Goal: Task Accomplishment & Management: Manage account settings

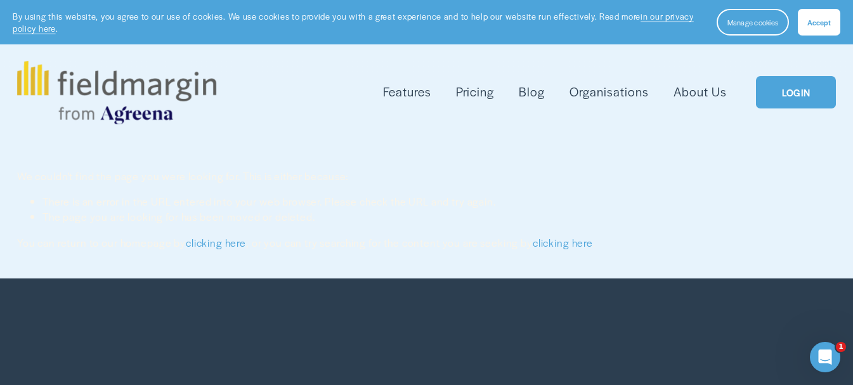
click at [794, 91] on link "LOGIN" at bounding box center [796, 92] width 80 height 32
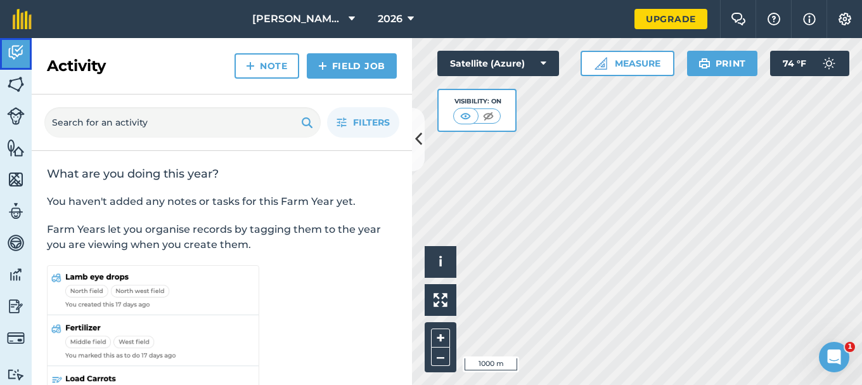
click at [17, 48] on img at bounding box center [16, 52] width 18 height 19
click at [13, 81] on img at bounding box center [16, 84] width 18 height 19
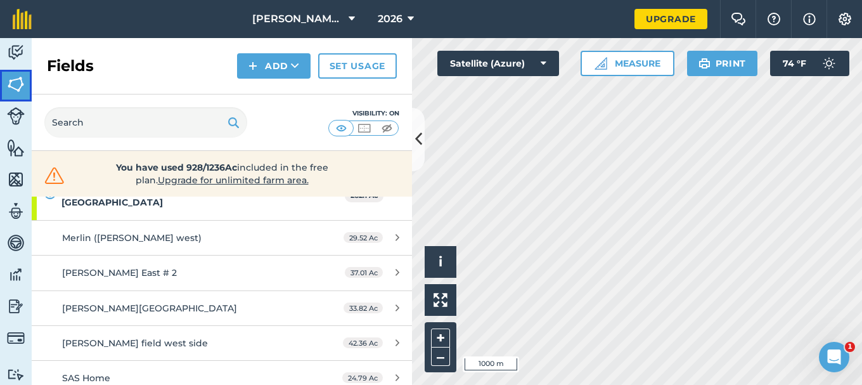
scroll to position [127, 0]
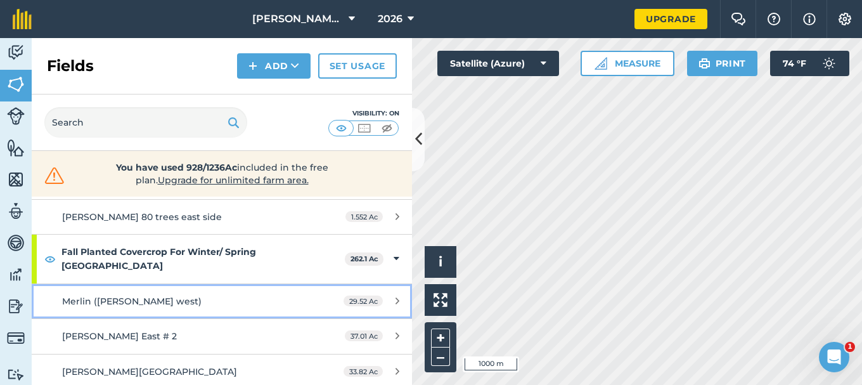
click at [223, 294] on div "Merlin (Schwartz west)" at bounding box center [181, 301] width 238 height 14
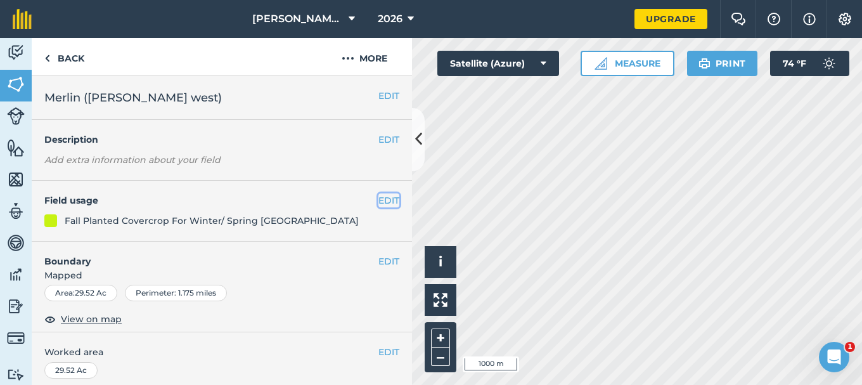
click at [378, 198] on button "EDIT" at bounding box center [388, 200] width 21 height 14
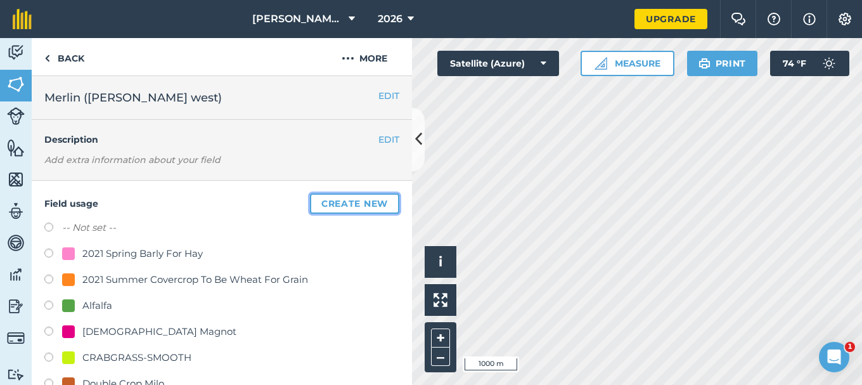
click at [337, 202] on button "Create new" at bounding box center [354, 203] width 89 height 20
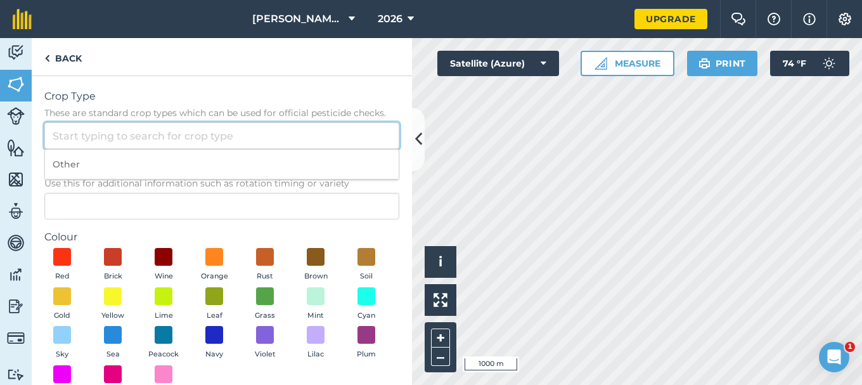
click at [71, 136] on input "Crop Type These are standard crop types which can be used for official pesticid…" at bounding box center [221, 135] width 355 height 27
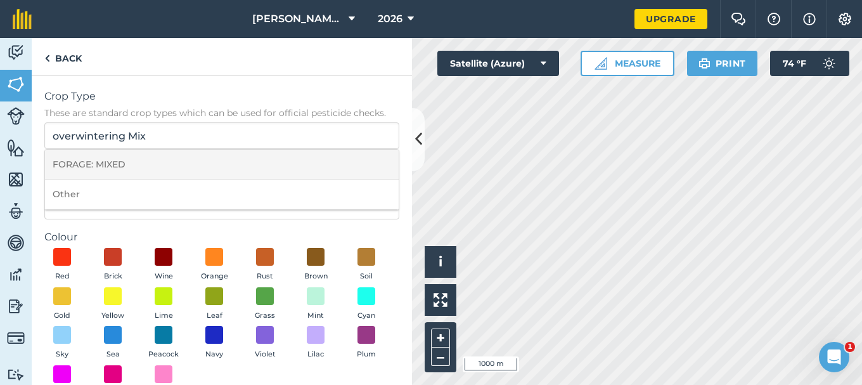
click at [148, 168] on li "FORAGE: MIXED" at bounding box center [222, 165] width 354 height 30
type input "FORAGE: MIXED"
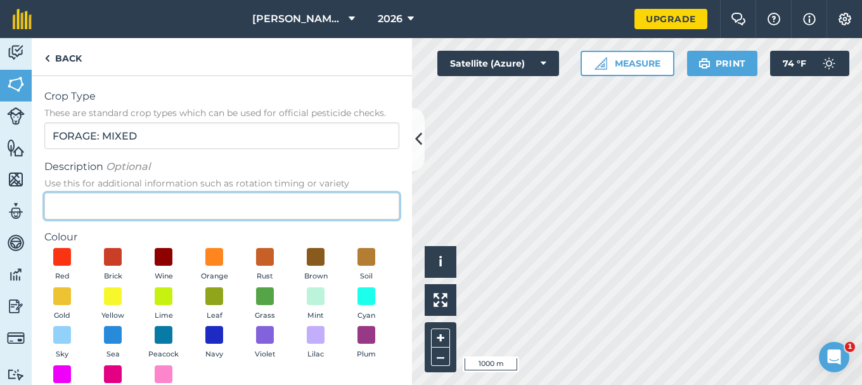
click at [69, 206] on input "Description Optional Use this for additional information such as rotation timin…" at bounding box center [221, 206] width 355 height 27
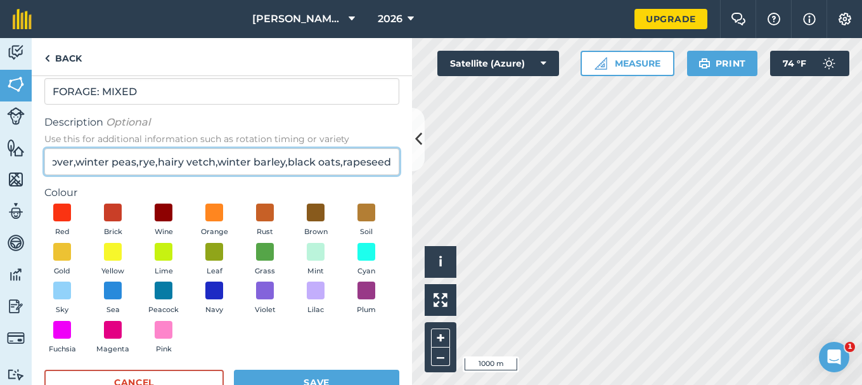
scroll to position [63, 0]
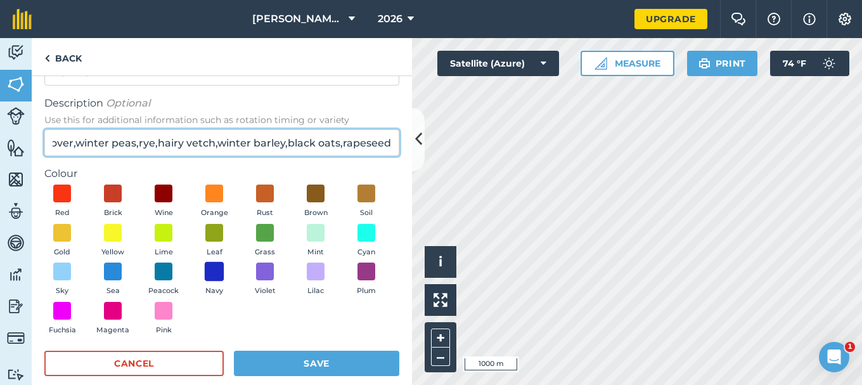
type input "balansa clover,winter peas,rye,hairy vetch,winter barley,black oats,rapeseed"
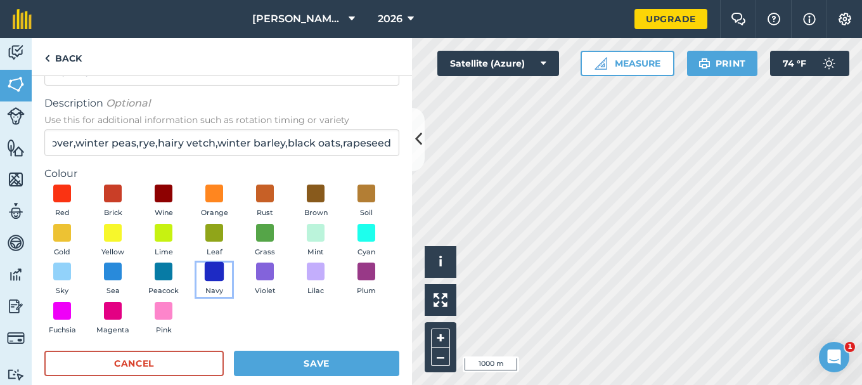
scroll to position [0, 0]
click at [224, 272] on span at bounding box center [215, 272] width 20 height 20
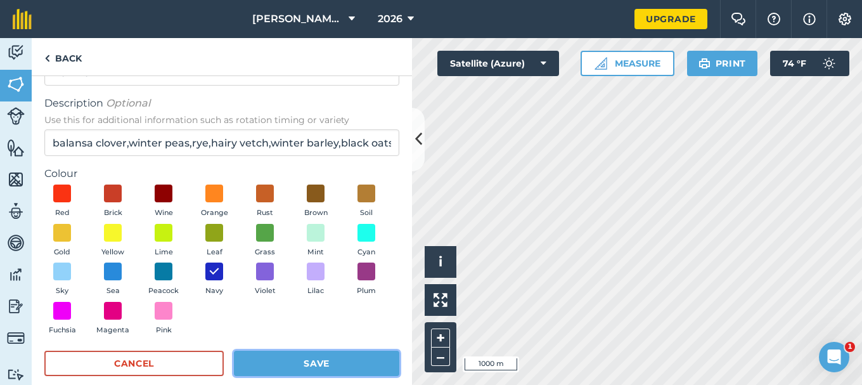
click at [289, 361] on button "Save" at bounding box center [316, 363] width 165 height 25
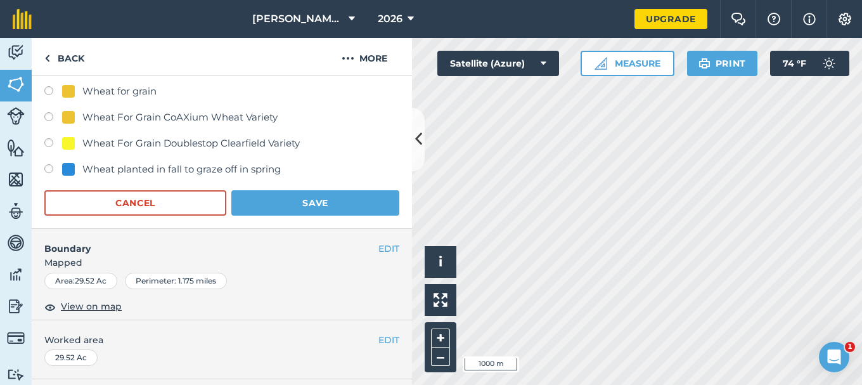
scroll to position [697, 0]
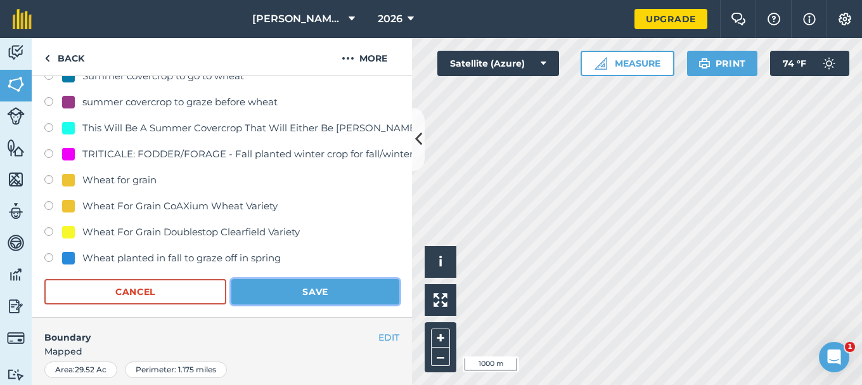
click at [311, 292] on button "Save" at bounding box center [315, 291] width 168 height 25
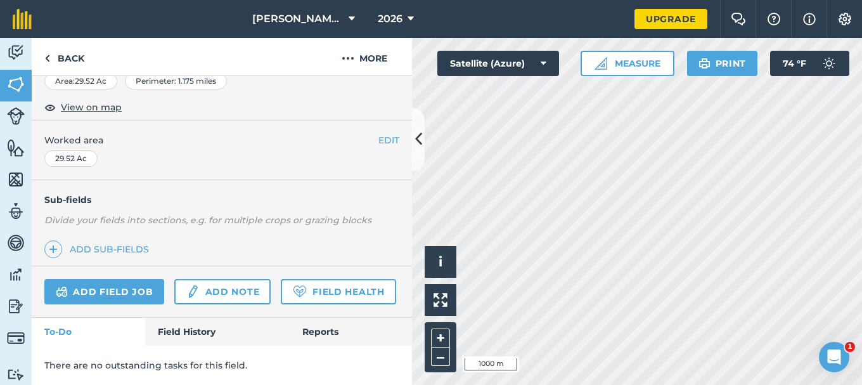
scroll to position [247, 0]
click at [15, 86] on img at bounding box center [16, 84] width 18 height 19
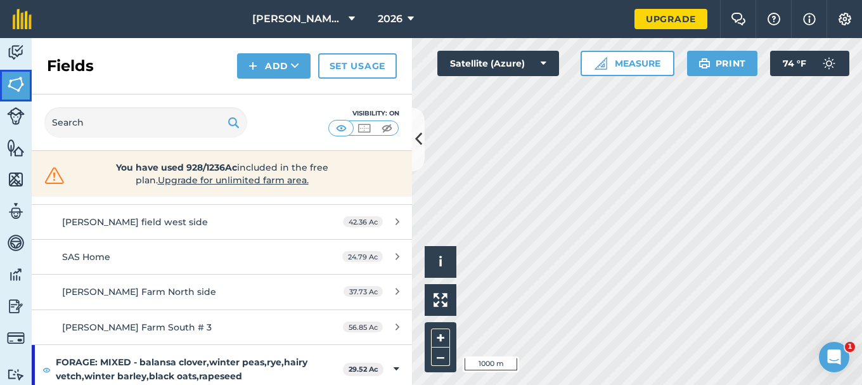
scroll to position [254, 0]
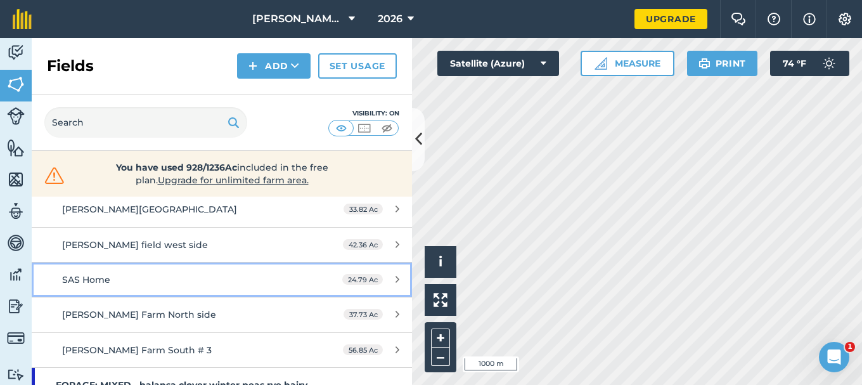
click at [120, 273] on div "SAS Home" at bounding box center [181, 280] width 238 height 14
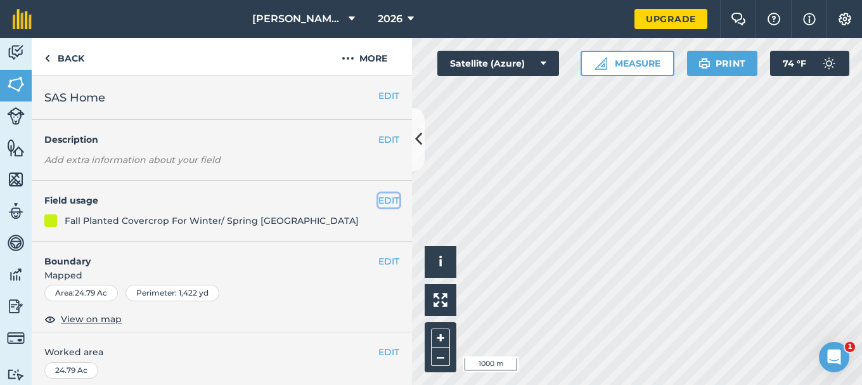
click at [378, 200] on button "EDIT" at bounding box center [388, 200] width 21 height 14
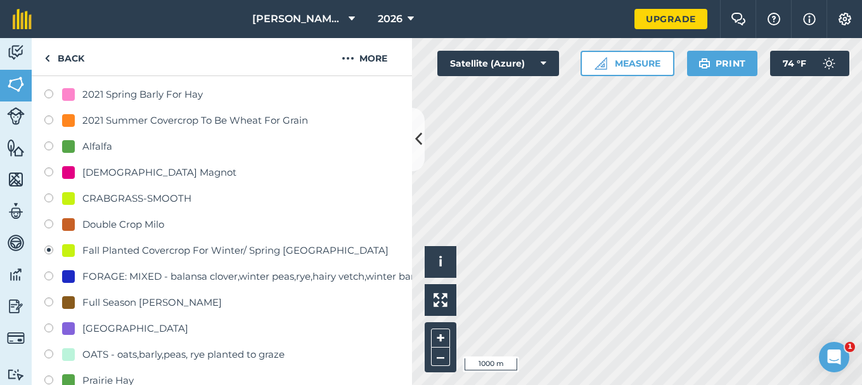
scroll to position [190, 0]
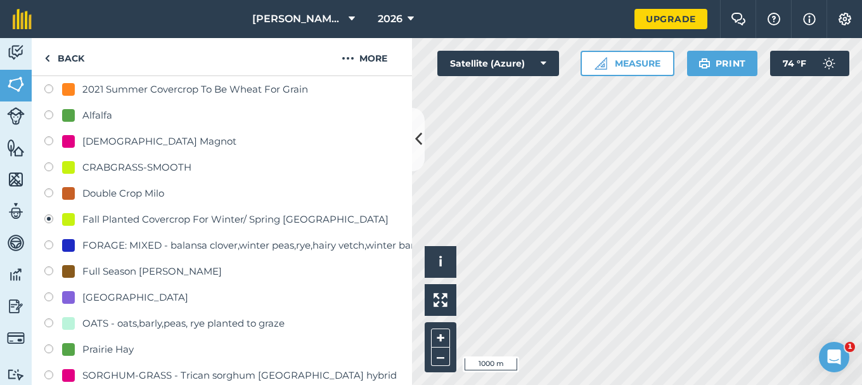
click at [46, 243] on label at bounding box center [53, 246] width 18 height 13
radio input "true"
radio input "false"
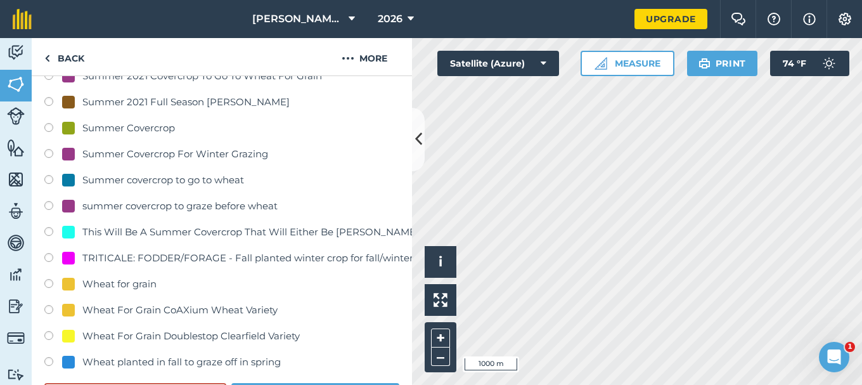
scroll to position [634, 0]
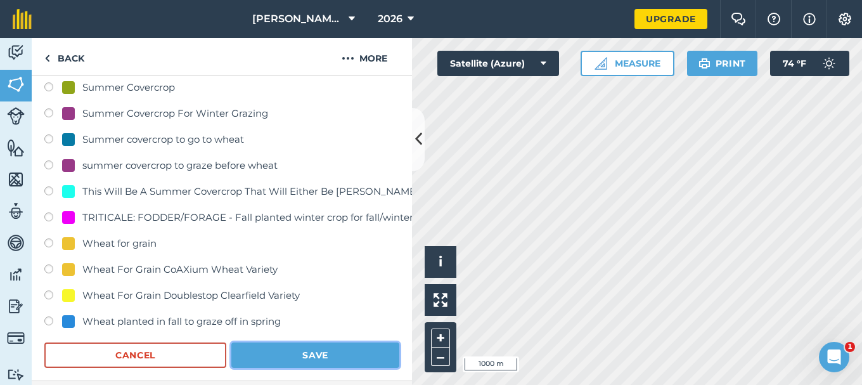
click at [303, 358] on button "Save" at bounding box center [315, 354] width 168 height 25
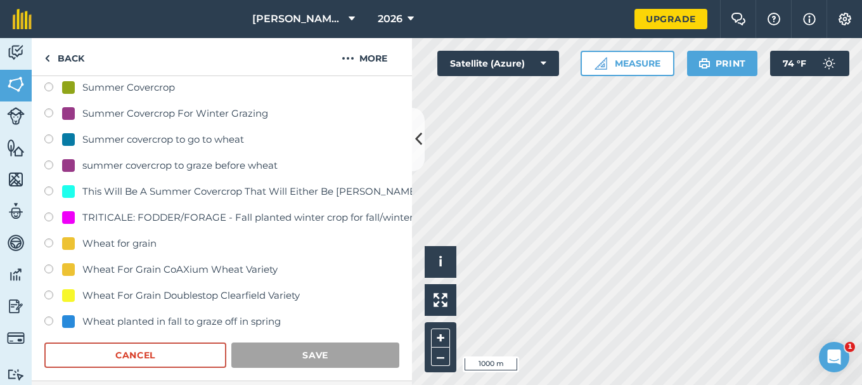
scroll to position [247, 0]
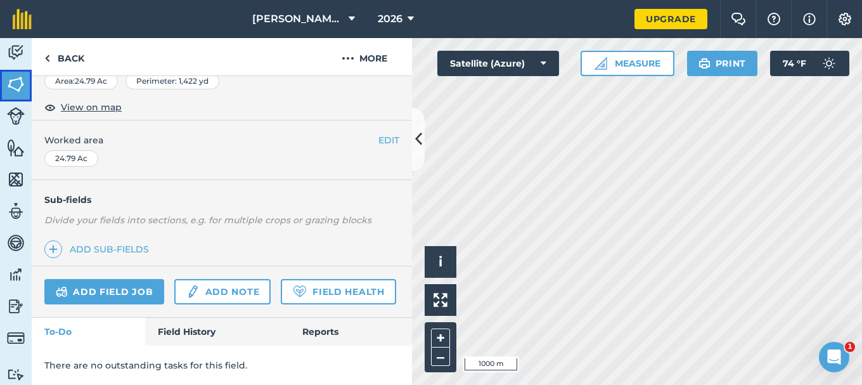
click at [16, 80] on img at bounding box center [16, 84] width 18 height 19
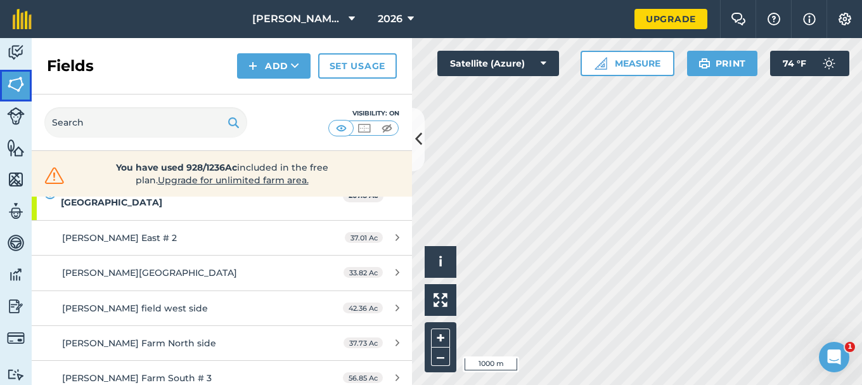
scroll to position [254, 0]
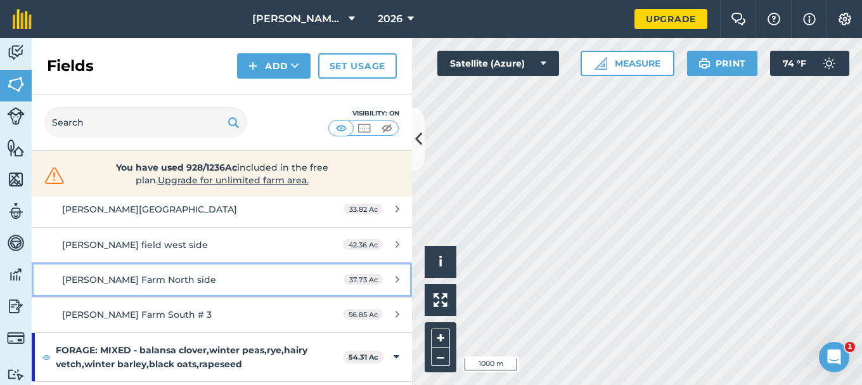
click at [142, 274] on span "Seyb Farm North side" at bounding box center [139, 279] width 154 height 11
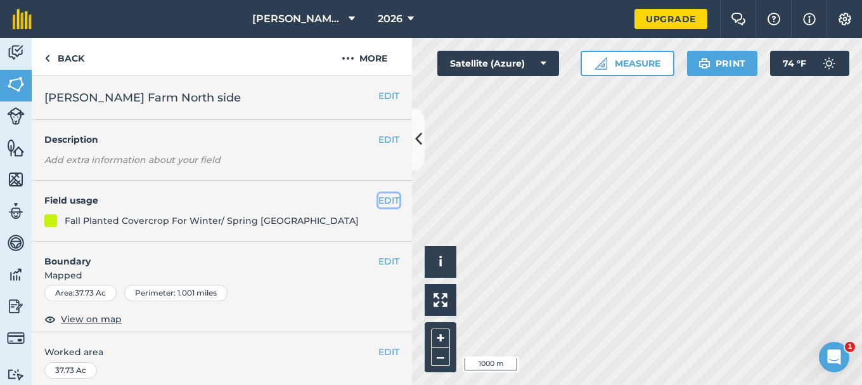
click at [378, 199] on button "EDIT" at bounding box center [388, 200] width 21 height 14
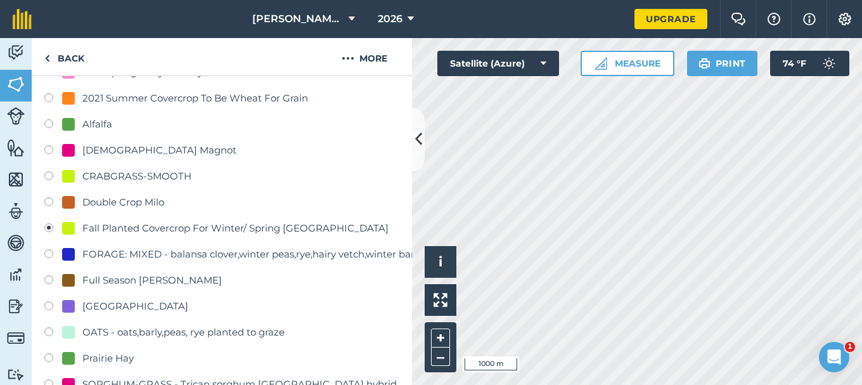
scroll to position [190, 0]
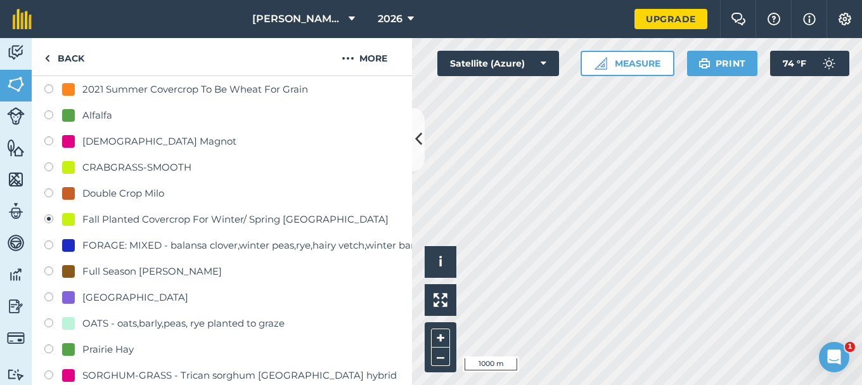
click at [49, 243] on label at bounding box center [53, 246] width 18 height 13
radio input "true"
radio input "false"
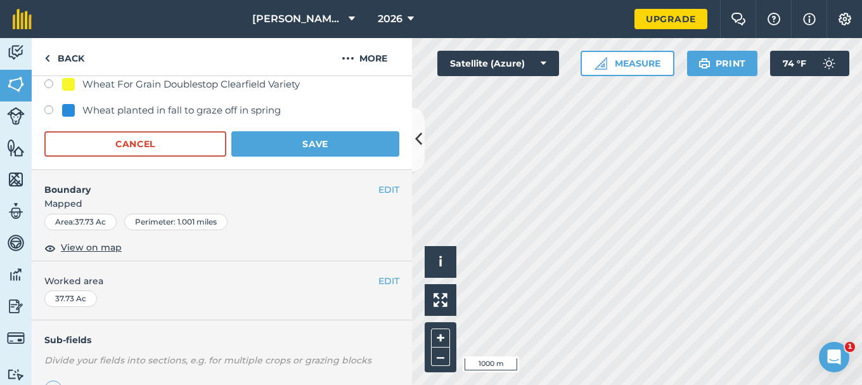
scroll to position [761, 0]
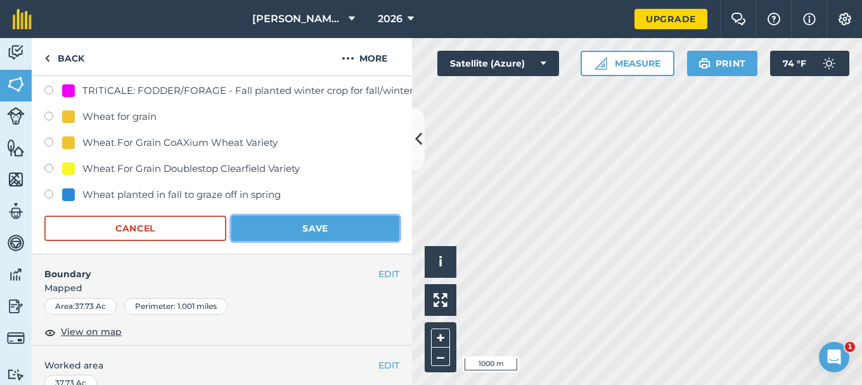
click at [302, 228] on button "Save" at bounding box center [315, 228] width 168 height 25
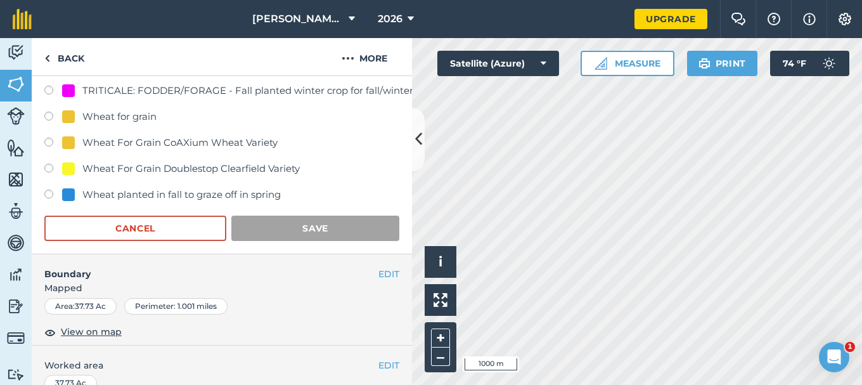
scroll to position [247, 0]
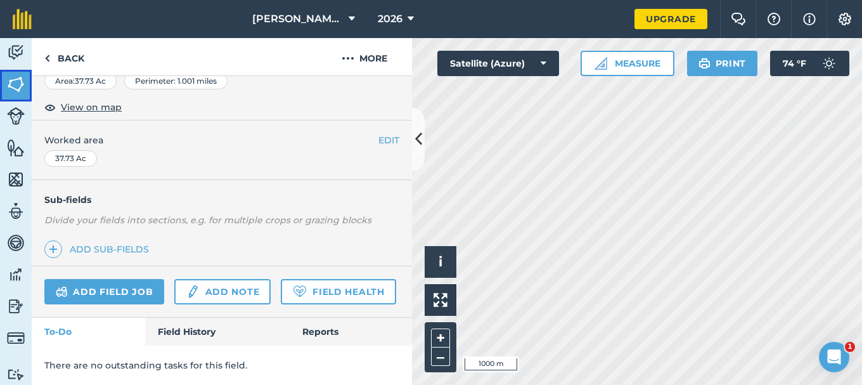
click at [9, 82] on img at bounding box center [16, 84] width 18 height 19
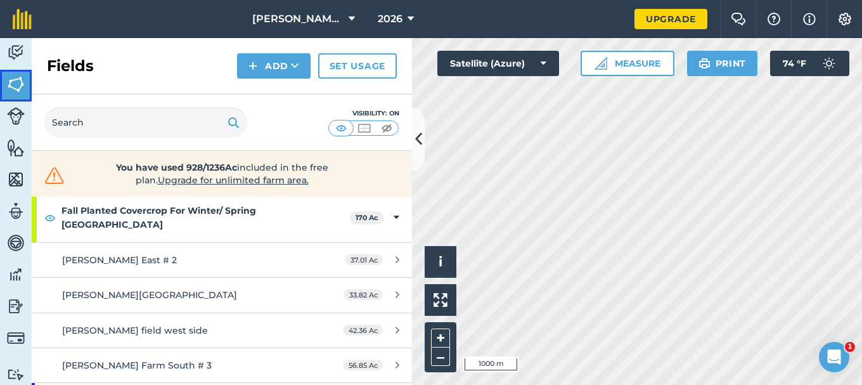
scroll to position [190, 0]
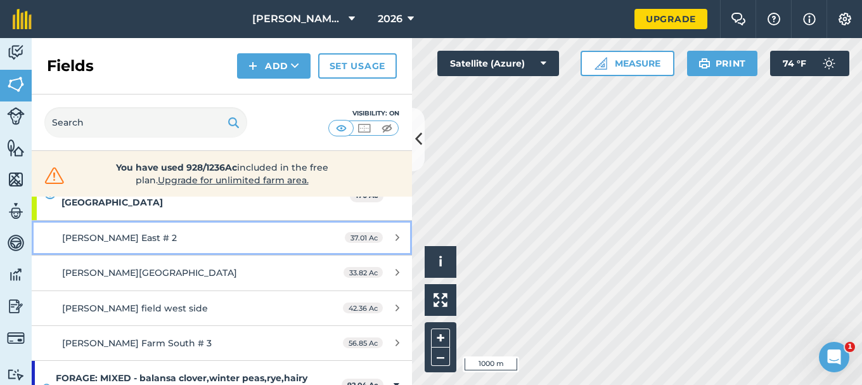
click at [208, 231] on div "Nita East # 2" at bounding box center [181, 238] width 238 height 14
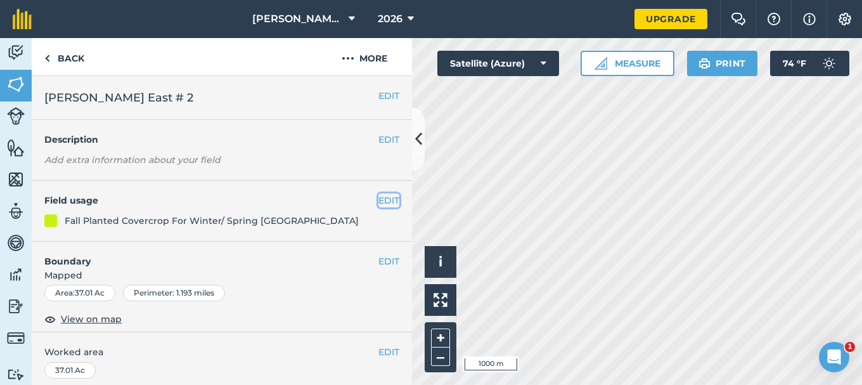
click at [378, 198] on button "EDIT" at bounding box center [388, 200] width 21 height 14
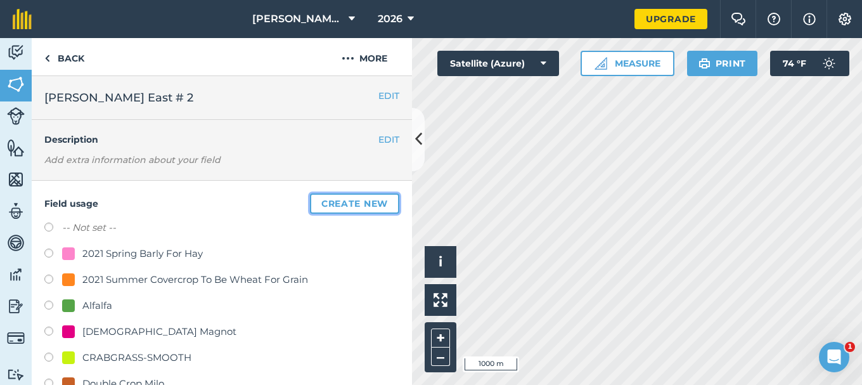
click at [342, 203] on button "Create new" at bounding box center [354, 203] width 89 height 20
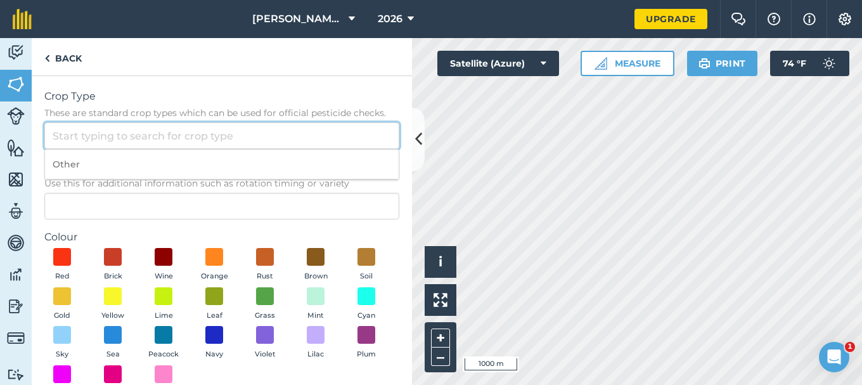
click at [72, 132] on input "Crop Type These are standard crop types which can be used for official pesticid…" at bounding box center [221, 135] width 355 height 27
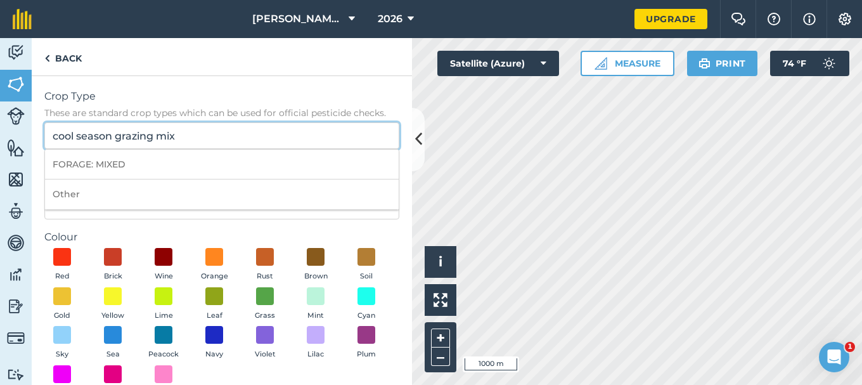
type input "cool season grazing mix"
click at [206, 139] on input "cool season grazing mix" at bounding box center [221, 135] width 355 height 27
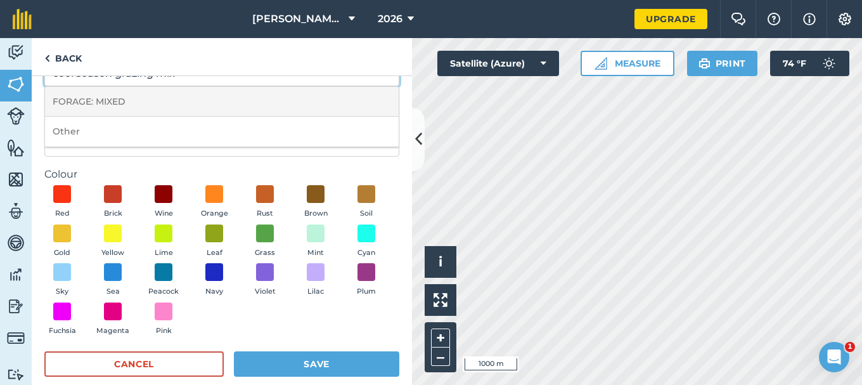
scroll to position [63, 0]
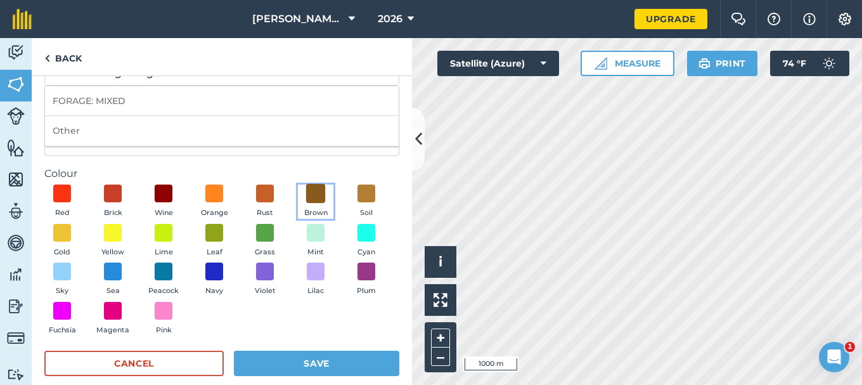
click at [314, 193] on span at bounding box center [316, 194] width 20 height 20
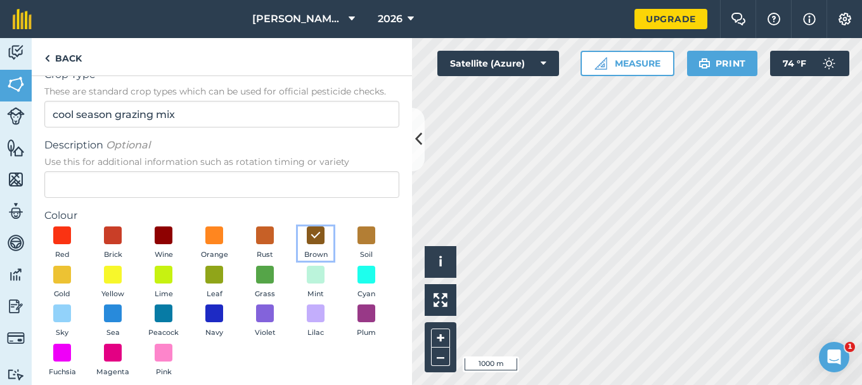
scroll to position [0, 0]
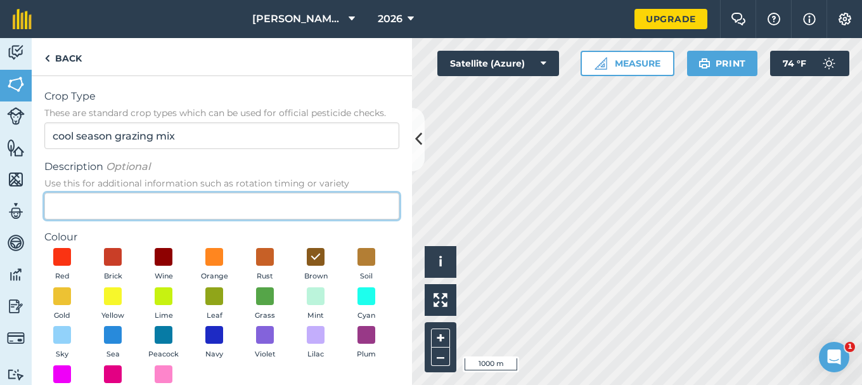
click at [68, 209] on input "Description Optional Use this for additional information such as rotation timin…" at bounding box center [221, 206] width 355 height 27
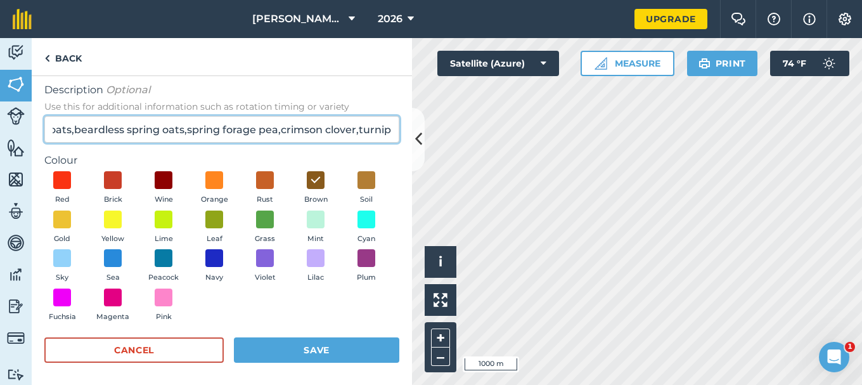
scroll to position [81, 0]
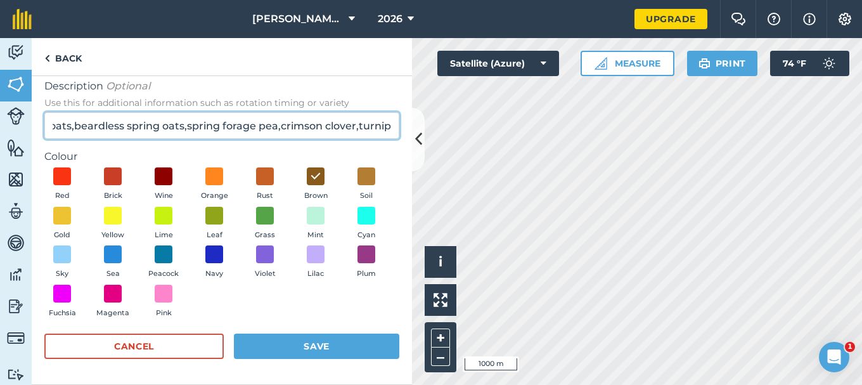
type input "spring oats,beardless spring oats,spring forage pea,crimson clover,turnip"
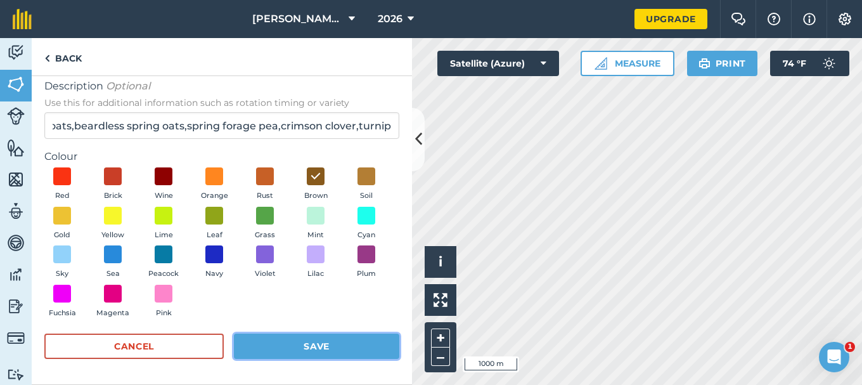
click at [281, 343] on button "Save" at bounding box center [316, 345] width 165 height 25
click at [293, 345] on button "Save" at bounding box center [316, 345] width 165 height 25
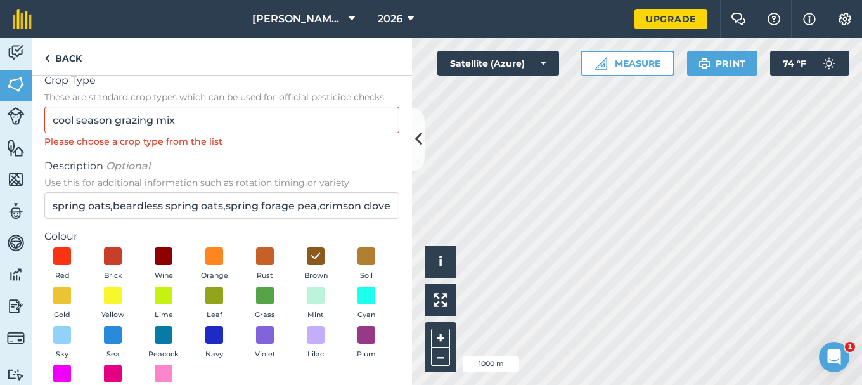
scroll to position [0, 0]
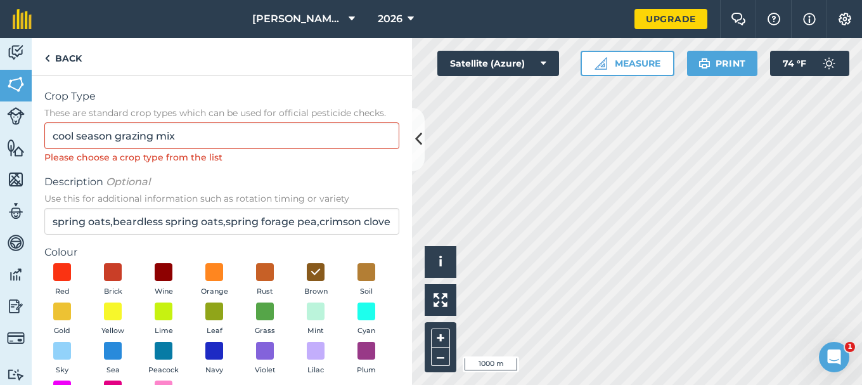
click at [186, 162] on div "Please choose a crop type from the list" at bounding box center [221, 157] width 355 height 14
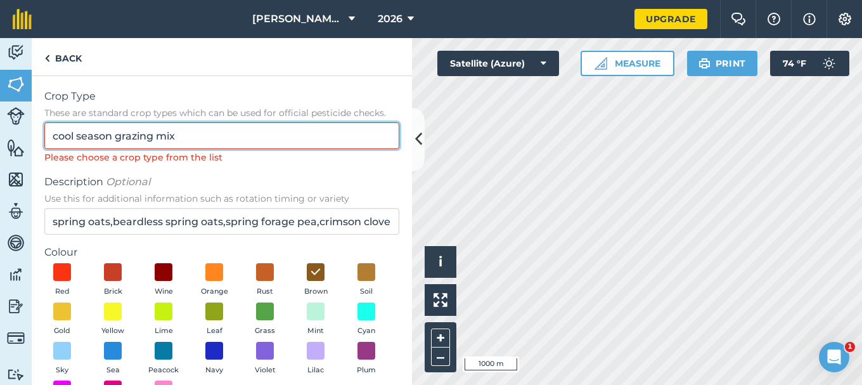
click at [192, 141] on input "cool season grazing mix" at bounding box center [221, 135] width 355 height 27
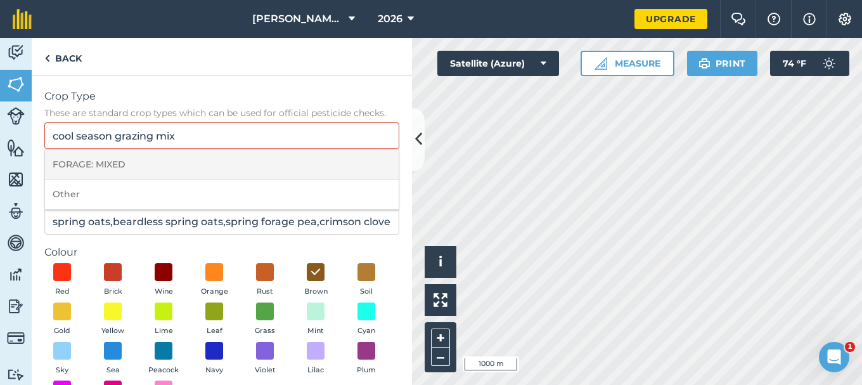
click at [70, 155] on li "FORAGE: MIXED" at bounding box center [222, 165] width 354 height 30
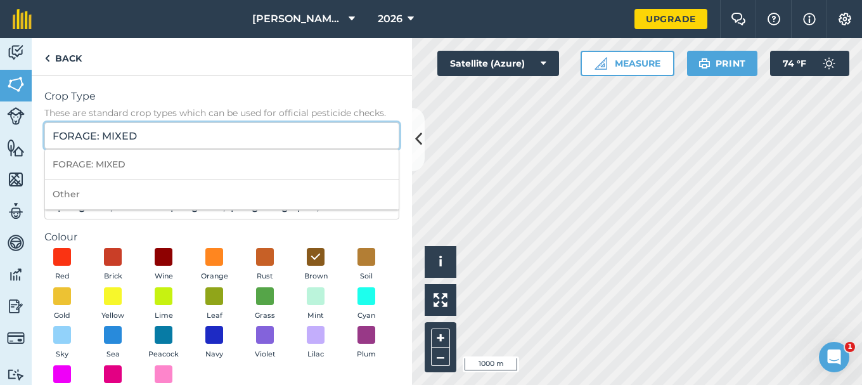
click at [156, 139] on input "FORAGE: MIXED" at bounding box center [221, 135] width 355 height 27
drag, startPoint x: 156, startPoint y: 139, endPoint x: 18, endPoint y: 134, distance: 137.7
click at [18, 134] on div "Activity Fields Livestock Features Maps Team Vehicles Data Reporting Billing Tu…" at bounding box center [431, 211] width 862 height 347
click at [157, 141] on input "FORAGE: MIXED" at bounding box center [221, 135] width 355 height 27
type input "F"
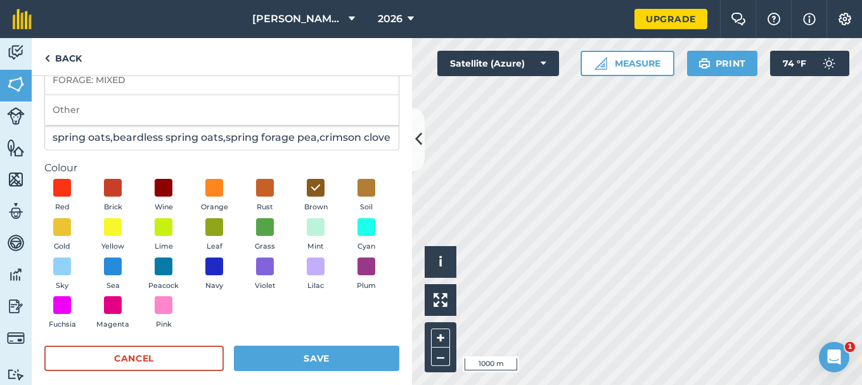
scroll to position [96, 0]
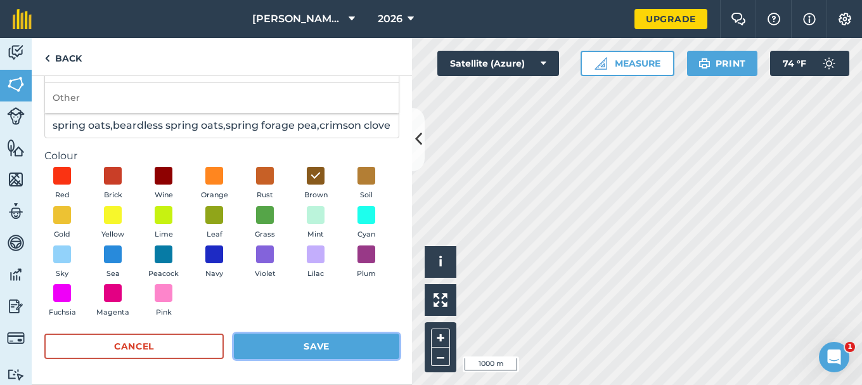
click at [303, 347] on button "Save" at bounding box center [316, 345] width 165 height 25
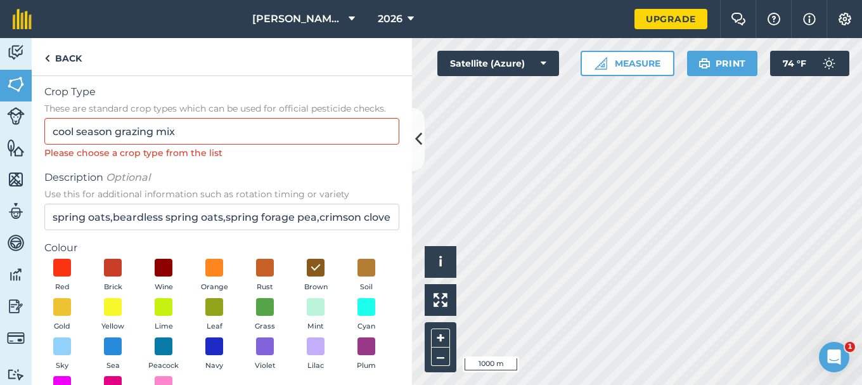
scroll to position [0, 0]
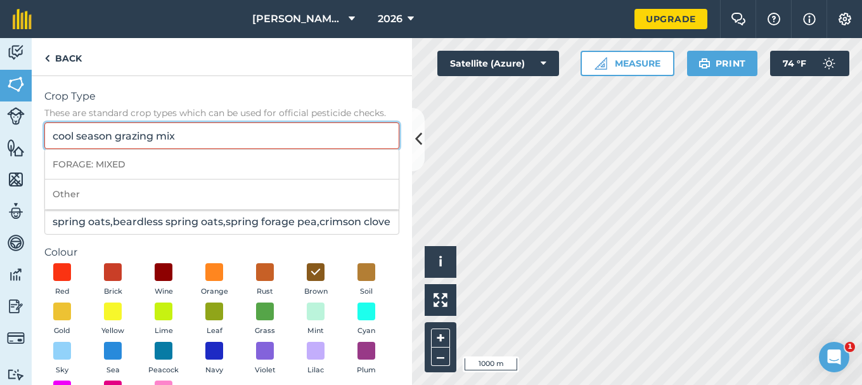
click at [198, 135] on input "cool season grazing mix" at bounding box center [221, 135] width 355 height 27
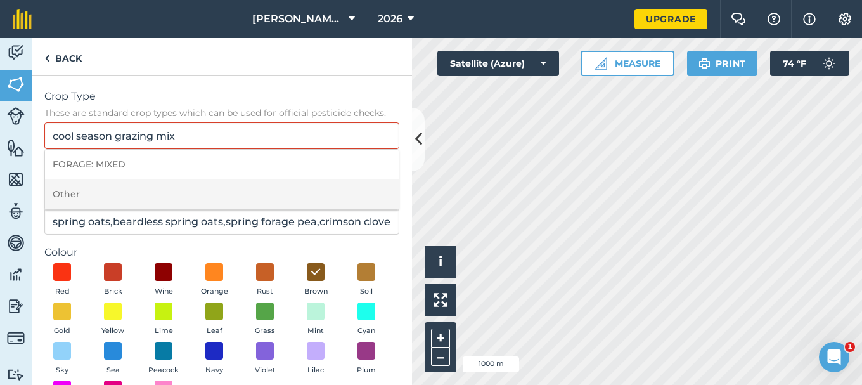
click at [68, 195] on li "Other" at bounding box center [222, 194] width 354 height 30
type input "Other"
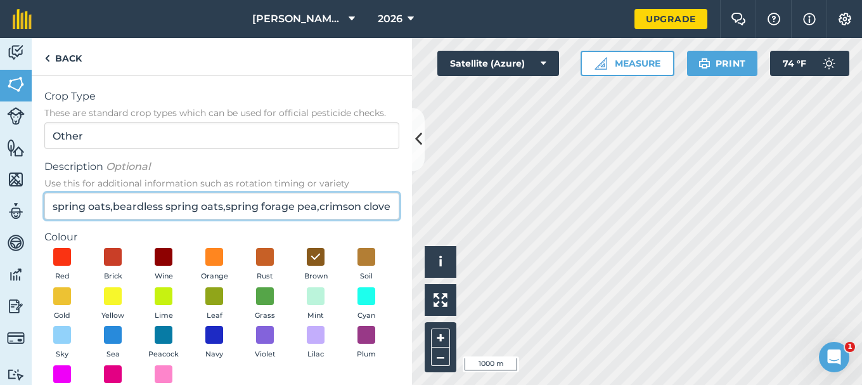
click at [48, 207] on input "spring oats,beardless spring oats,spring forage pea,crimson clover,turnip" at bounding box center [221, 206] width 355 height 27
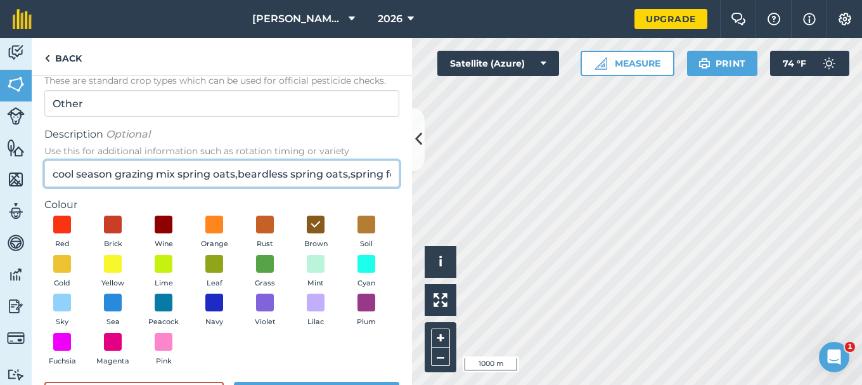
scroll to position [81, 0]
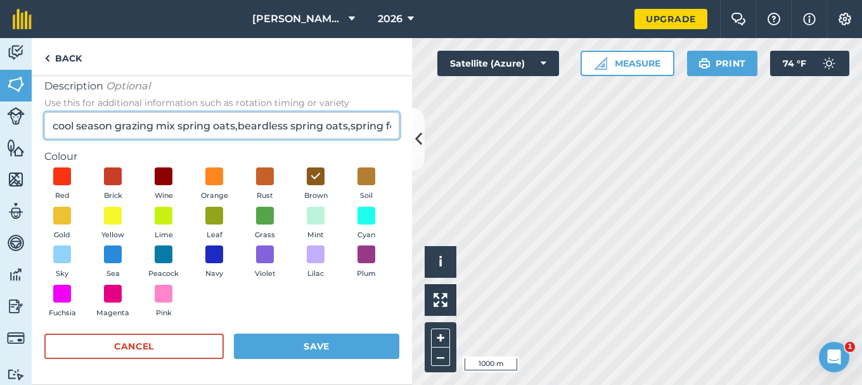
type input "cool season grazing mix spring oats,beardless spring oats,spring forage pea,cri…"
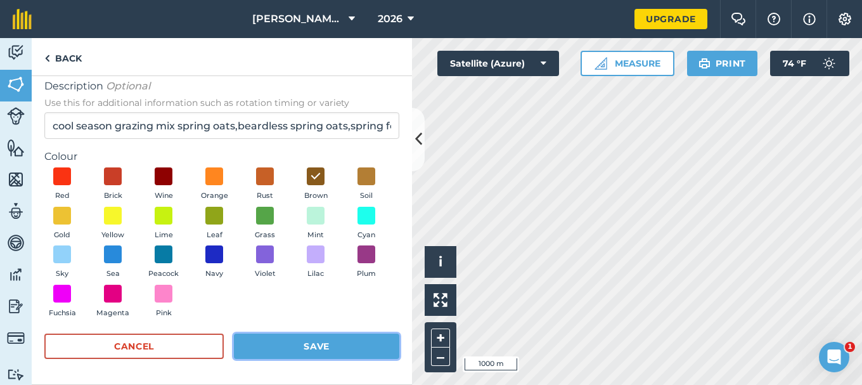
click at [275, 339] on button "Save" at bounding box center [316, 345] width 165 height 25
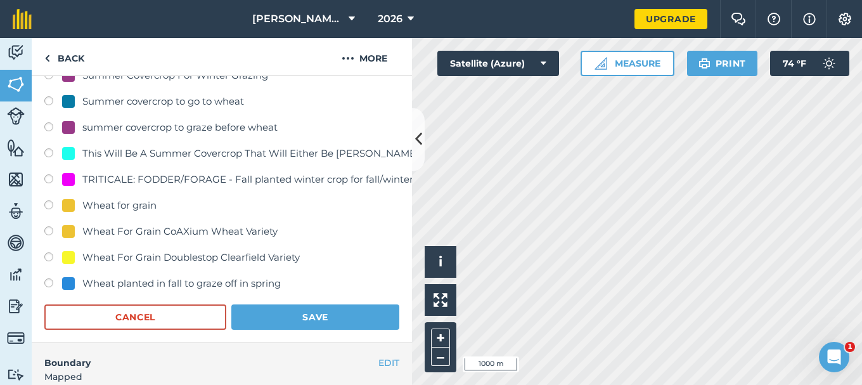
scroll to position [761, 0]
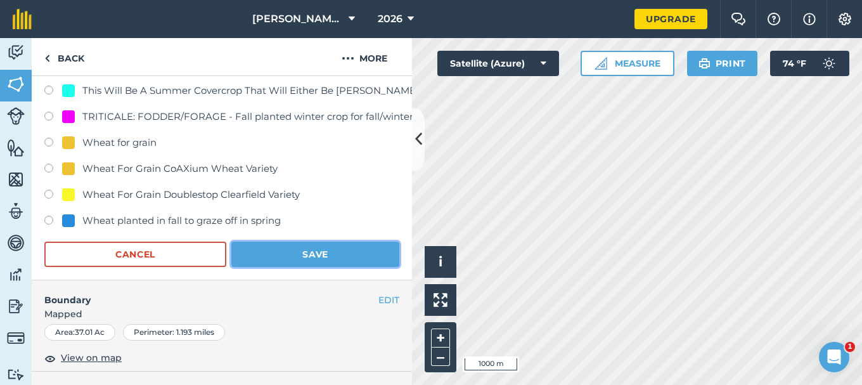
click at [299, 249] on button "Save" at bounding box center [315, 254] width 168 height 25
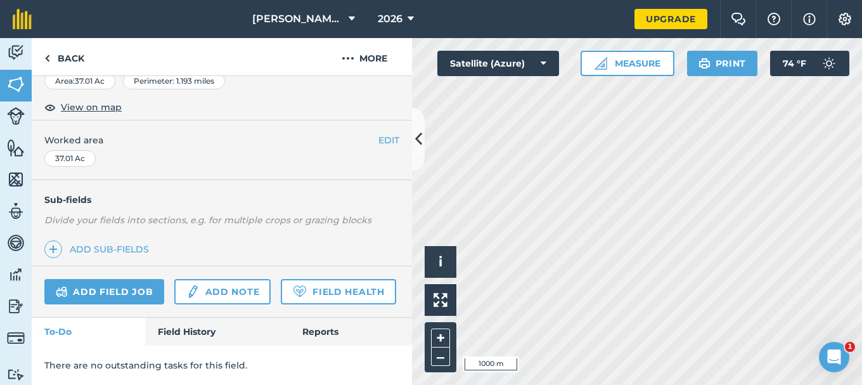
scroll to position [247, 0]
click at [15, 82] on img at bounding box center [16, 84] width 18 height 19
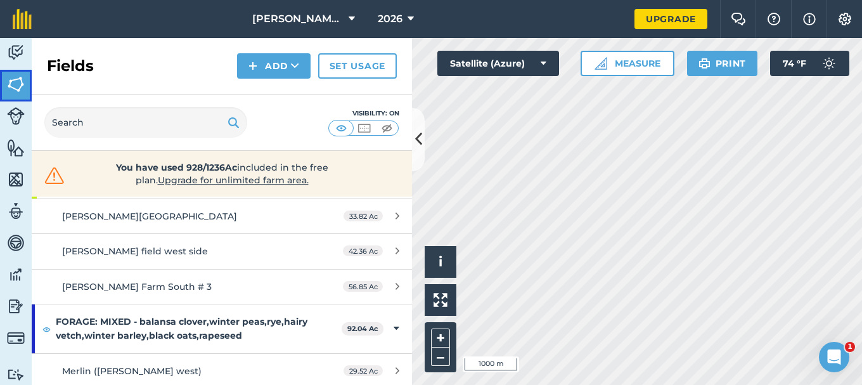
scroll to position [317, 0]
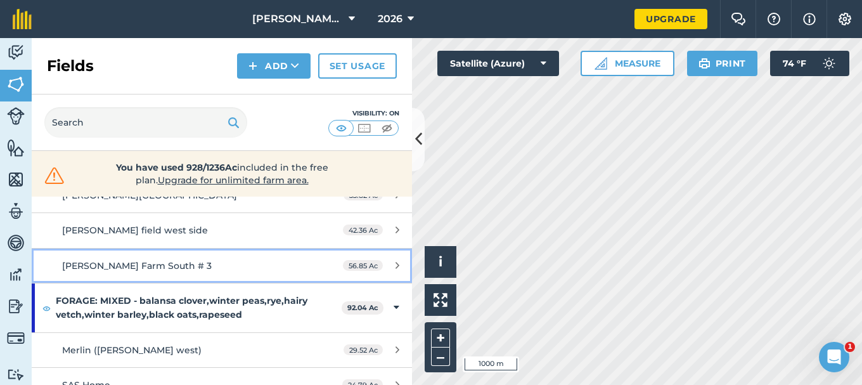
click at [193, 259] on div "Seyb Farm South # 3" at bounding box center [181, 266] width 238 height 14
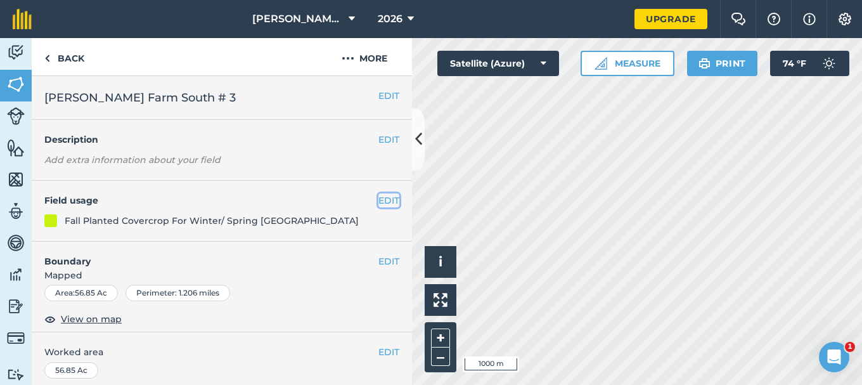
click at [380, 197] on button "EDIT" at bounding box center [388, 200] width 21 height 14
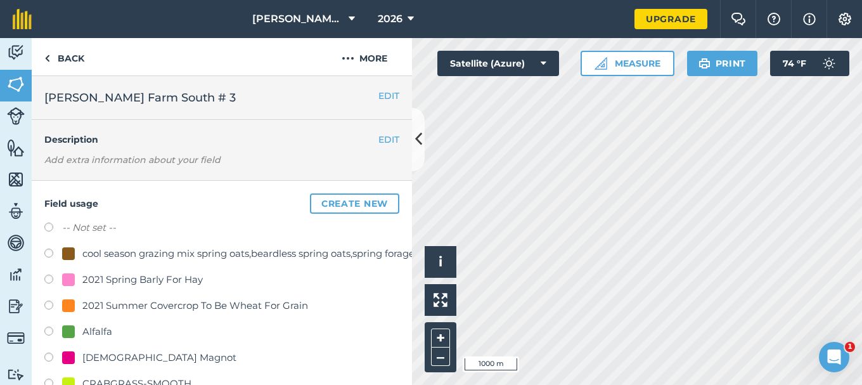
click at [51, 252] on label at bounding box center [53, 255] width 18 height 13
radio input "true"
radio input "false"
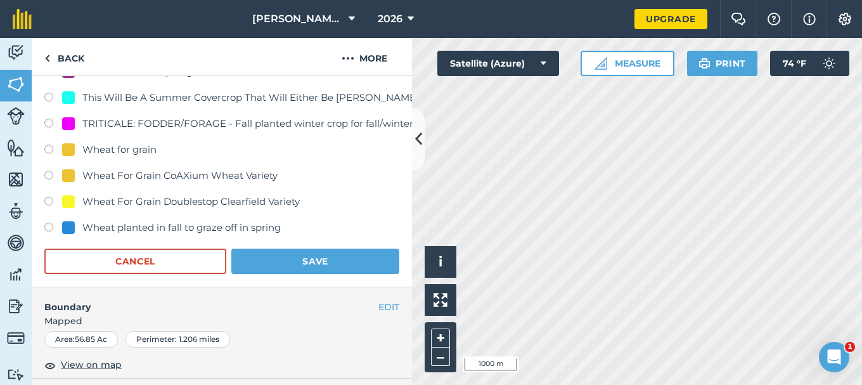
scroll to position [761, 0]
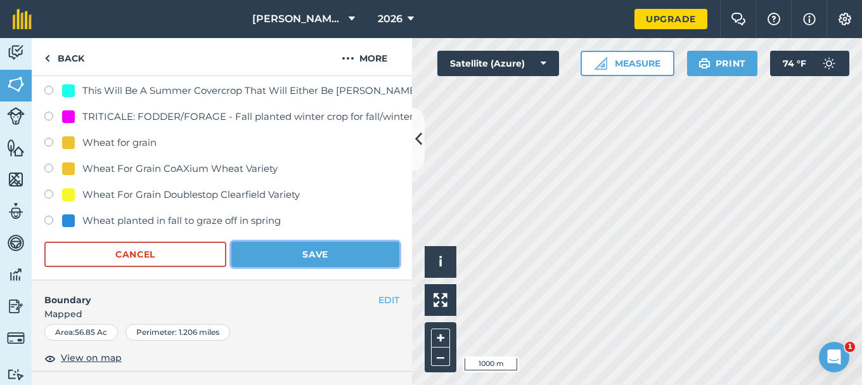
click at [304, 250] on button "Save" at bounding box center [315, 254] width 168 height 25
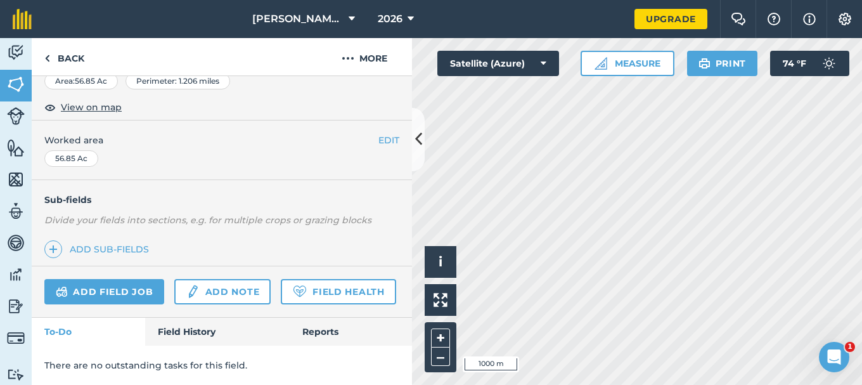
scroll to position [247, 0]
click at [13, 82] on img at bounding box center [16, 84] width 18 height 19
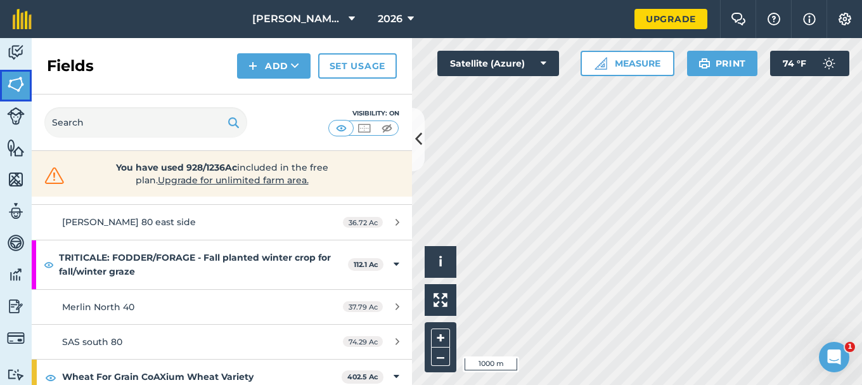
scroll to position [761, 0]
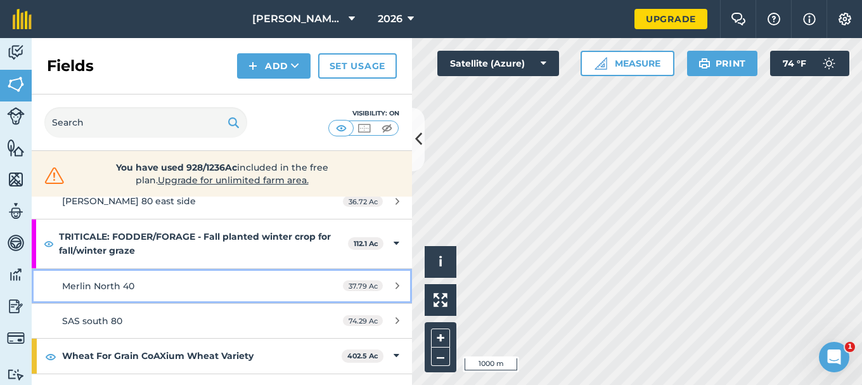
click at [220, 279] on div "Merlin North 40" at bounding box center [181, 286] width 238 height 14
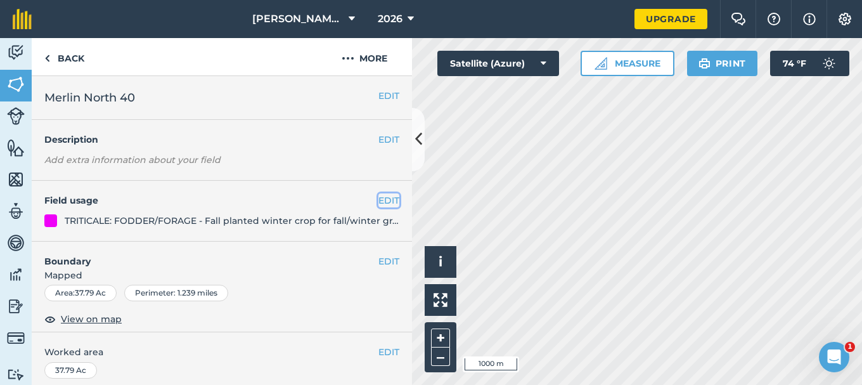
click at [378, 201] on button "EDIT" at bounding box center [388, 200] width 21 height 14
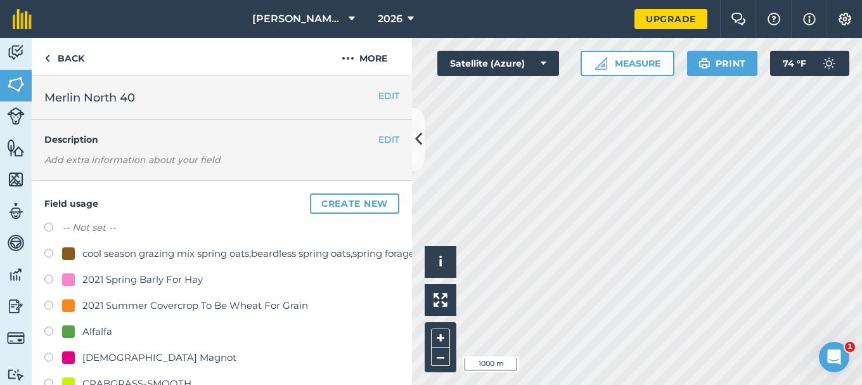
click at [45, 253] on label at bounding box center [53, 255] width 18 height 13
radio input "true"
radio input "false"
click at [333, 202] on button "Create new" at bounding box center [354, 203] width 89 height 20
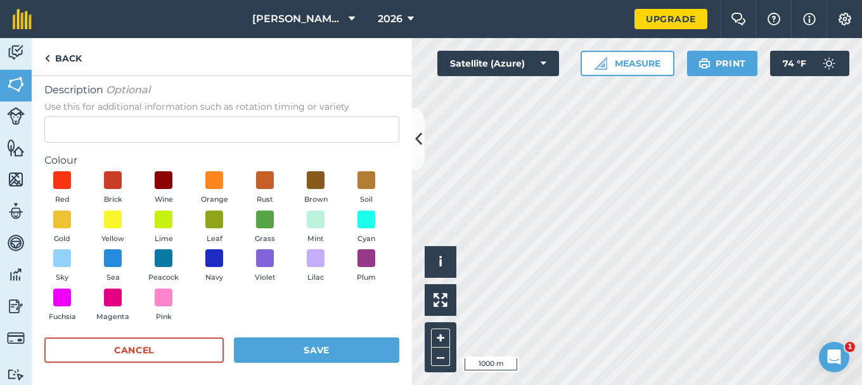
scroll to position [81, 0]
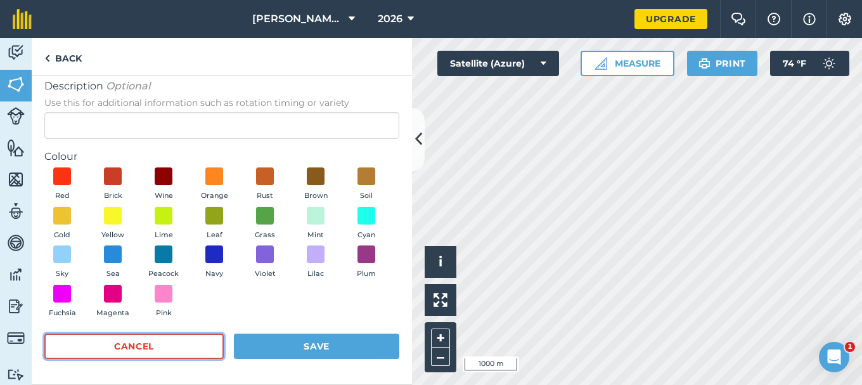
click at [116, 343] on button "Cancel" at bounding box center [133, 345] width 179 height 25
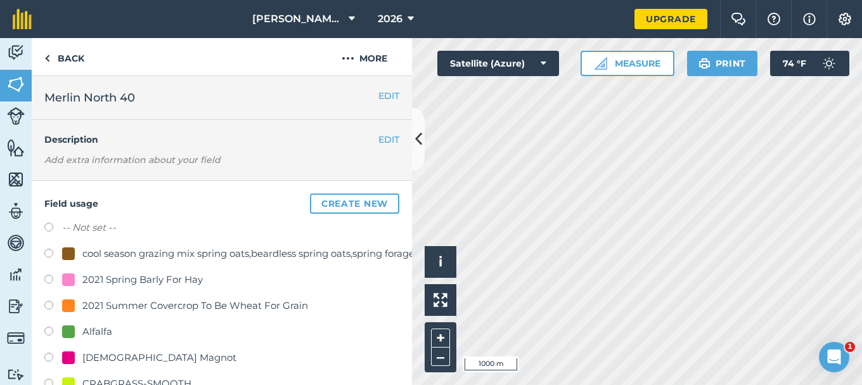
click at [49, 252] on label at bounding box center [53, 255] width 18 height 13
radio input "true"
radio input "false"
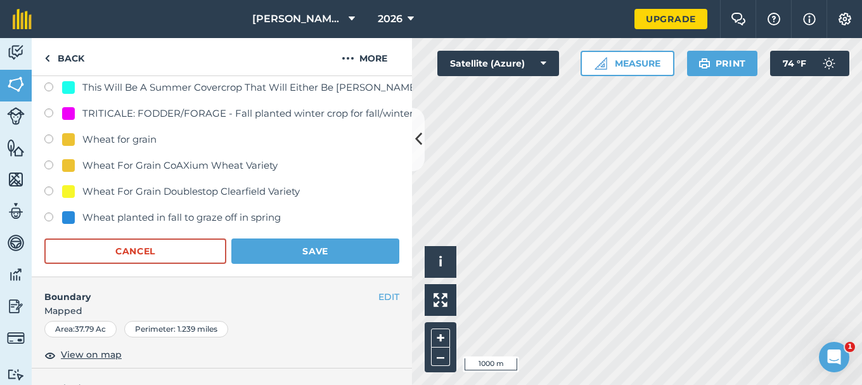
scroll to position [824, 0]
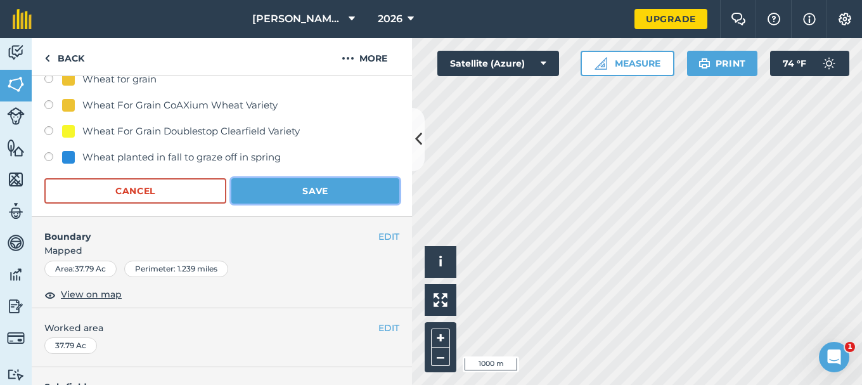
click at [304, 186] on button "Save" at bounding box center [315, 190] width 168 height 25
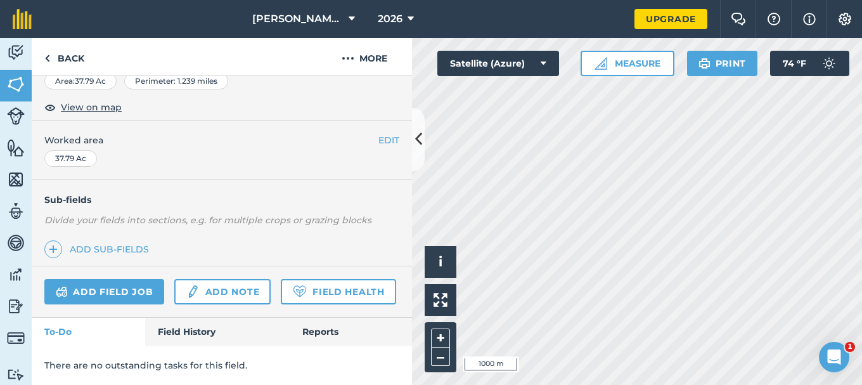
scroll to position [247, 0]
click at [13, 82] on img at bounding box center [16, 84] width 18 height 19
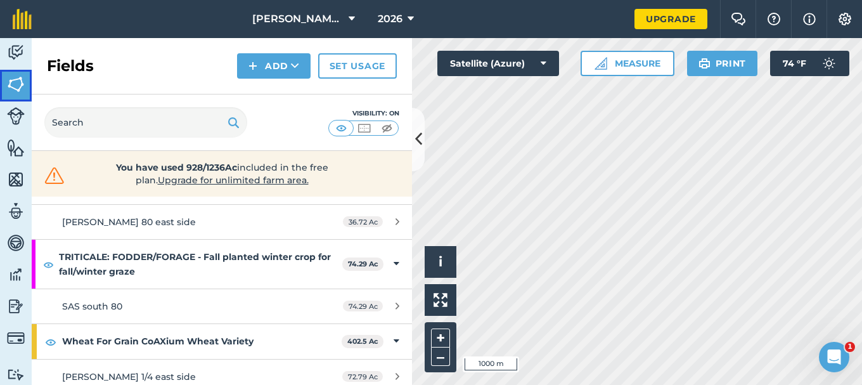
scroll to position [797, 0]
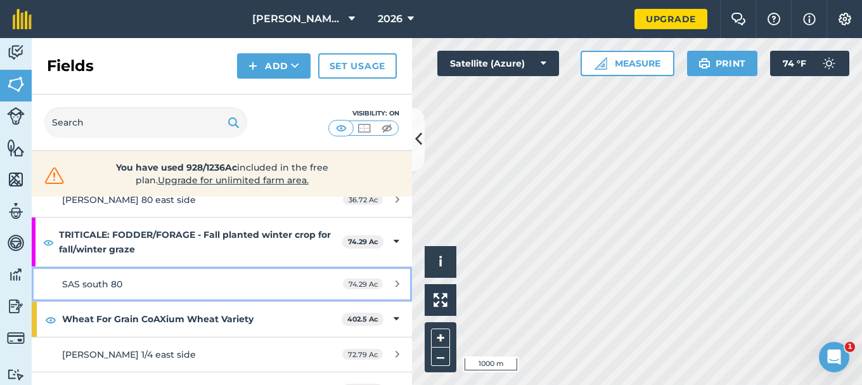
click at [175, 277] on div "SAS south 80" at bounding box center [181, 284] width 238 height 14
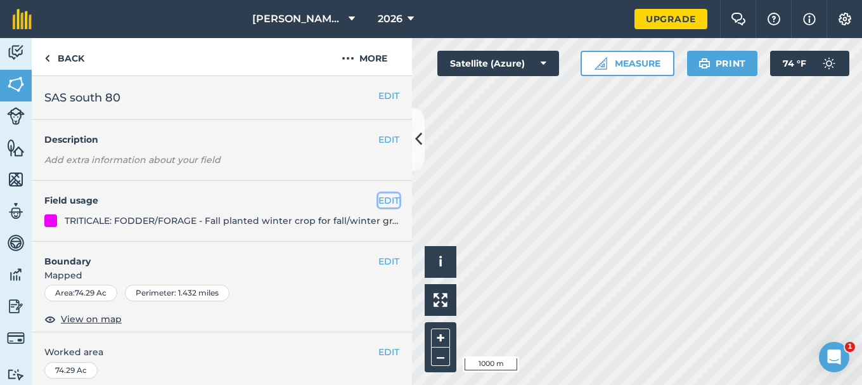
click at [378, 199] on button "EDIT" at bounding box center [388, 200] width 21 height 14
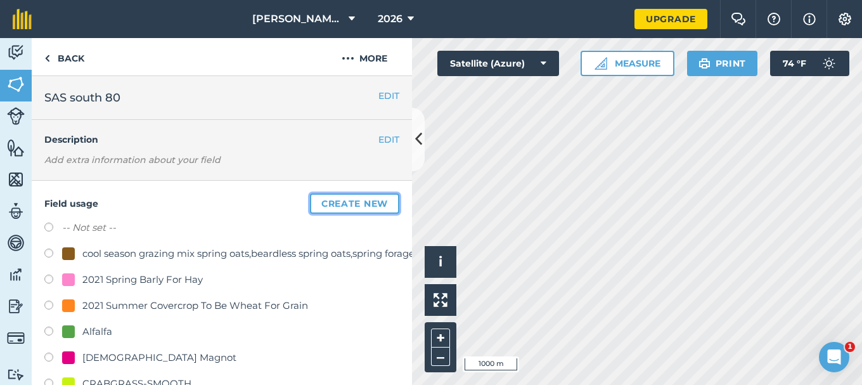
click at [346, 204] on button "Create new" at bounding box center [354, 203] width 89 height 20
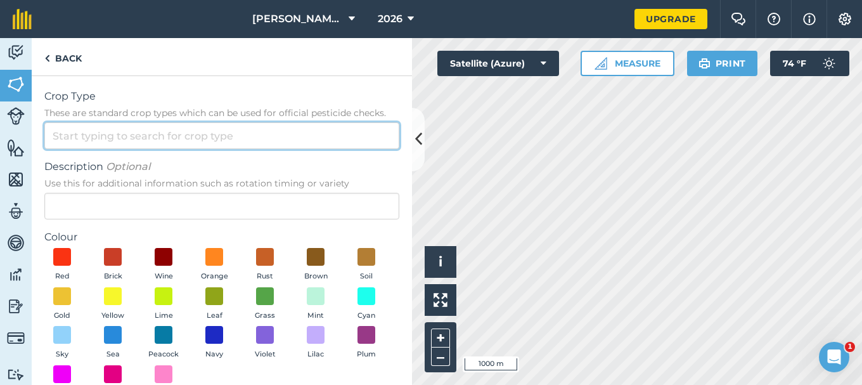
click at [138, 135] on input "Crop Type These are standard crop types which can be used for official pesticid…" at bounding box center [221, 135] width 355 height 27
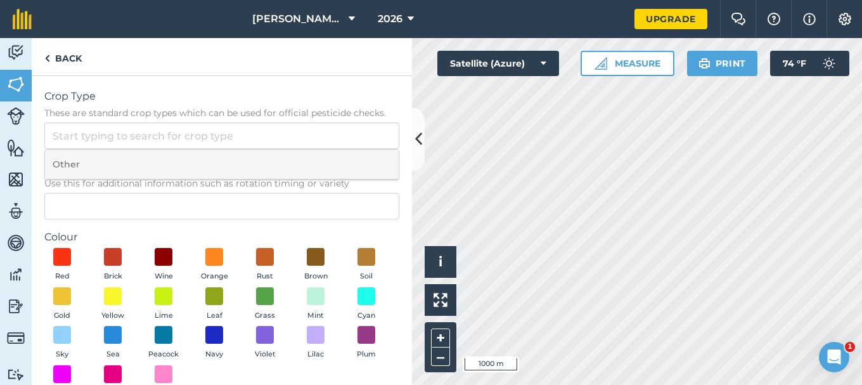
click at [78, 164] on li "Other" at bounding box center [222, 165] width 354 height 30
type input "Other"
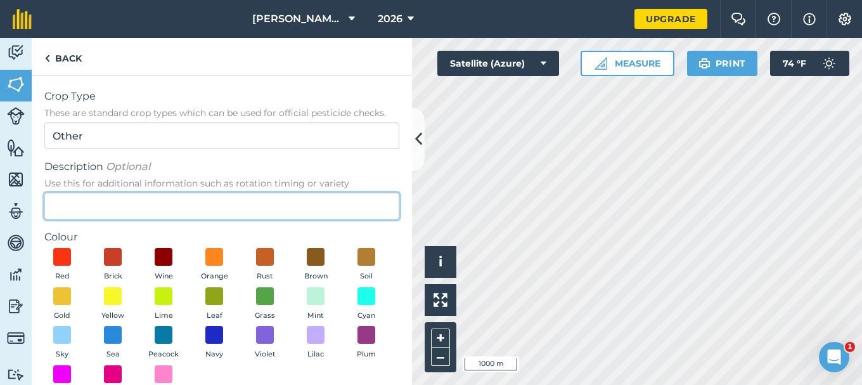
click at [63, 205] on input "Description Optional Use this for additional information such as rotation timin…" at bounding box center [221, 206] width 355 height 27
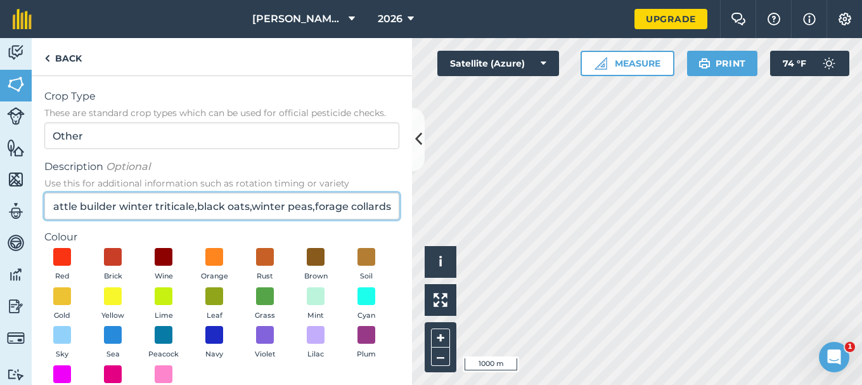
scroll to position [63, 0]
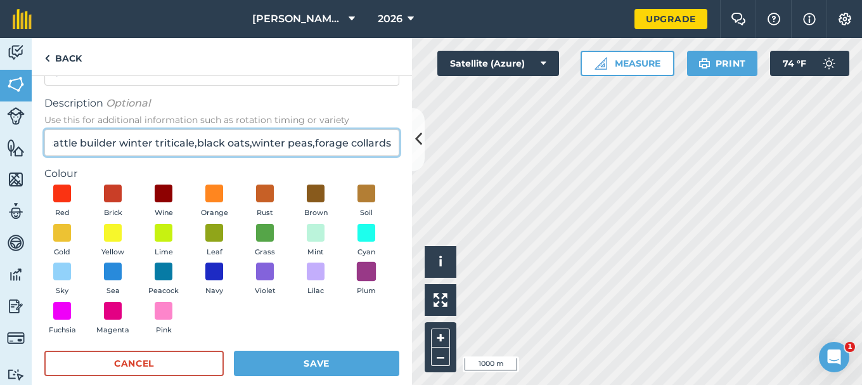
type input "Fall cattle builder winter triticale,black oats,winter peas,forage collards"
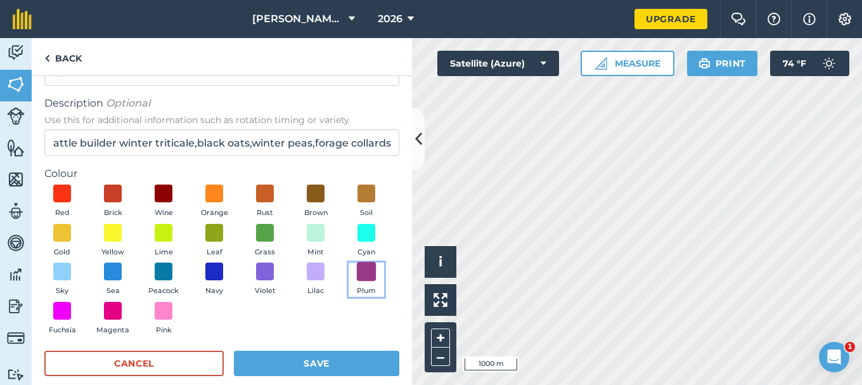
click at [357, 281] on span at bounding box center [367, 272] width 20 height 20
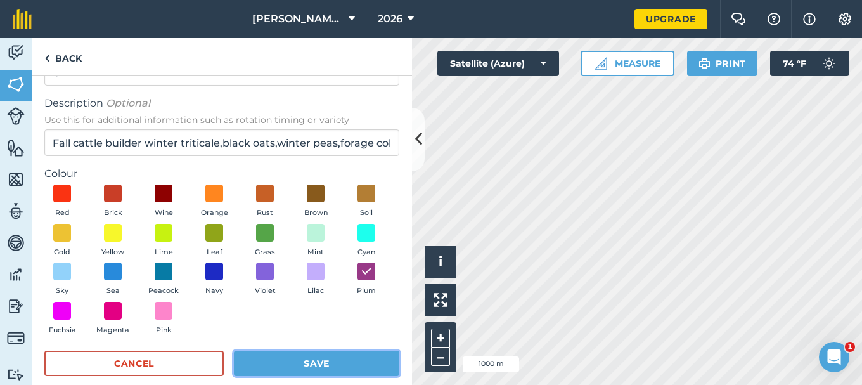
click at [312, 363] on button "Save" at bounding box center [316, 363] width 165 height 25
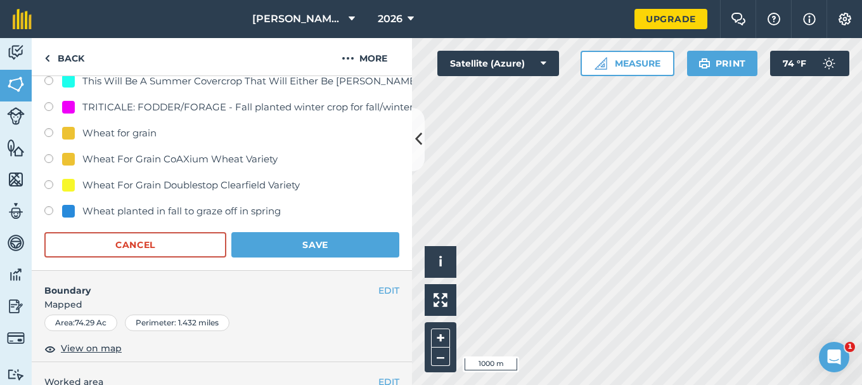
scroll to position [824, 0]
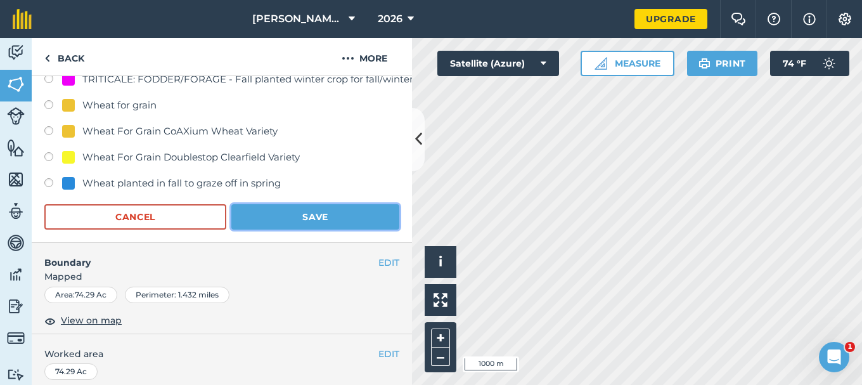
click at [300, 216] on button "Save" at bounding box center [315, 216] width 168 height 25
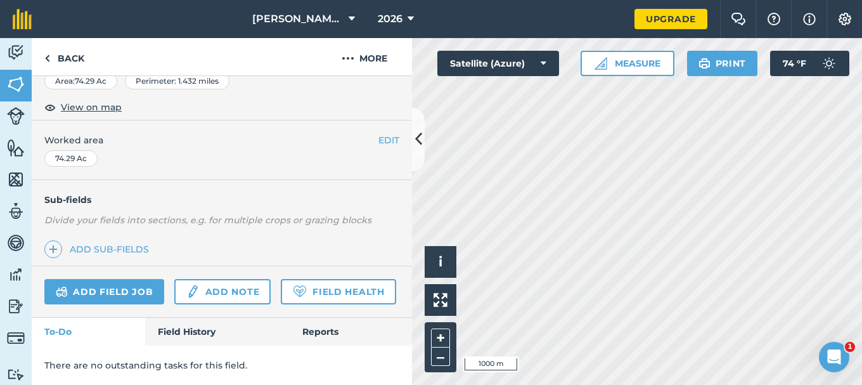
scroll to position [247, 0]
click at [17, 84] on img at bounding box center [16, 84] width 18 height 19
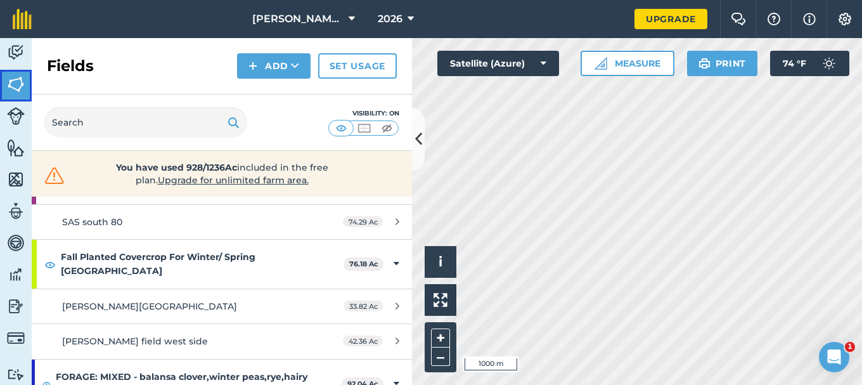
scroll to position [380, 0]
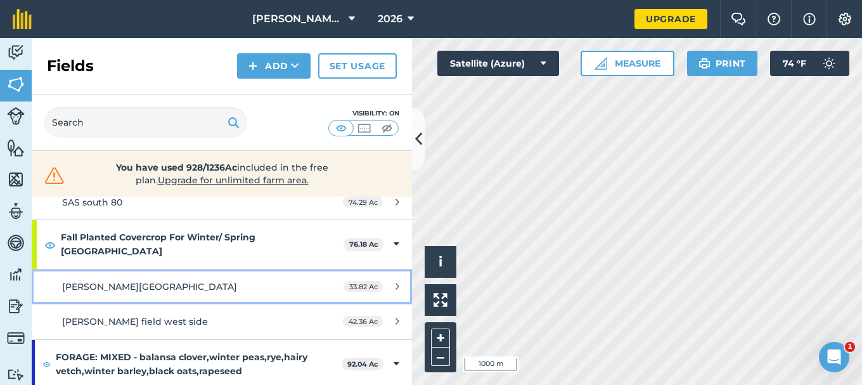
click at [148, 281] on span "Sara Graber east farmground" at bounding box center [149, 286] width 175 height 11
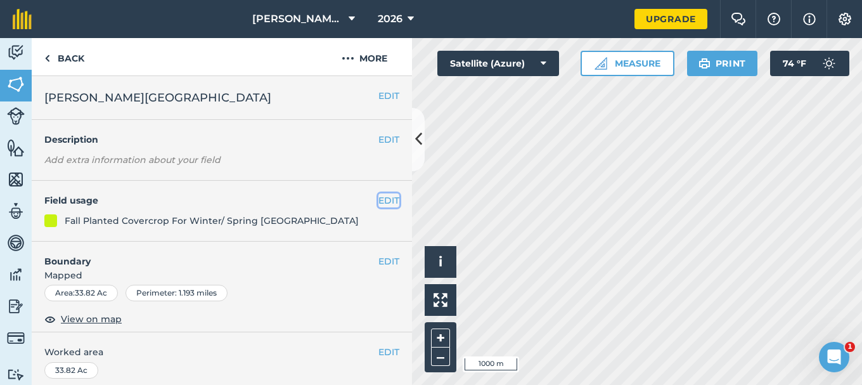
click at [378, 200] on button "EDIT" at bounding box center [388, 200] width 21 height 14
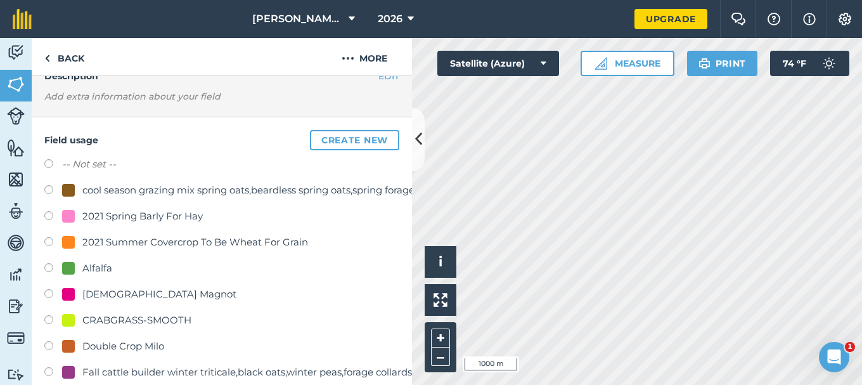
scroll to position [127, 0]
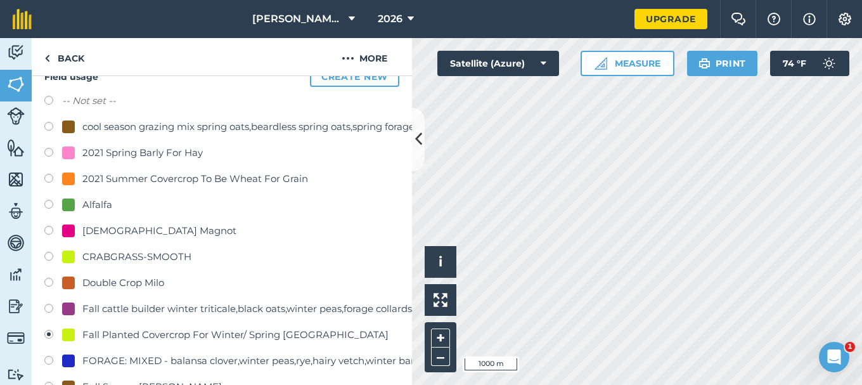
click at [48, 309] on label at bounding box center [53, 310] width 18 height 13
radio input "true"
radio input "false"
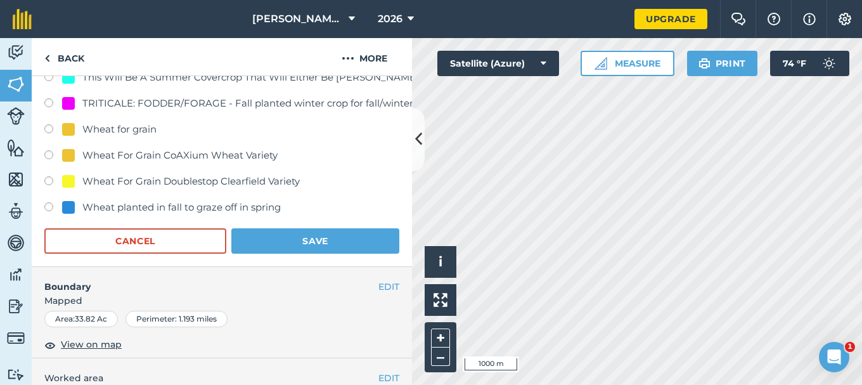
scroll to position [824, 0]
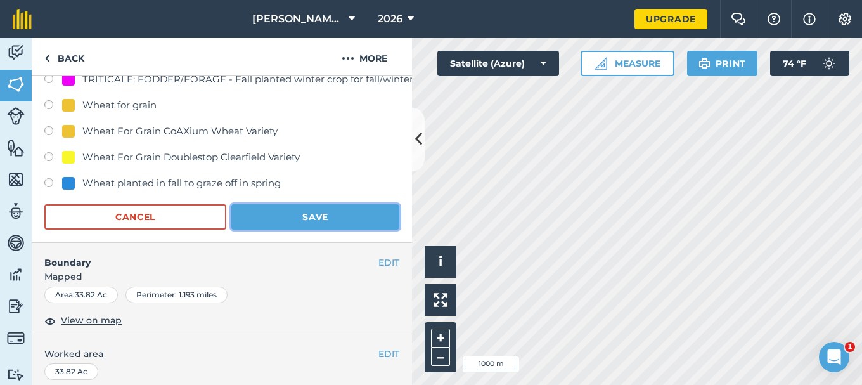
click at [299, 215] on button "Save" at bounding box center [315, 216] width 168 height 25
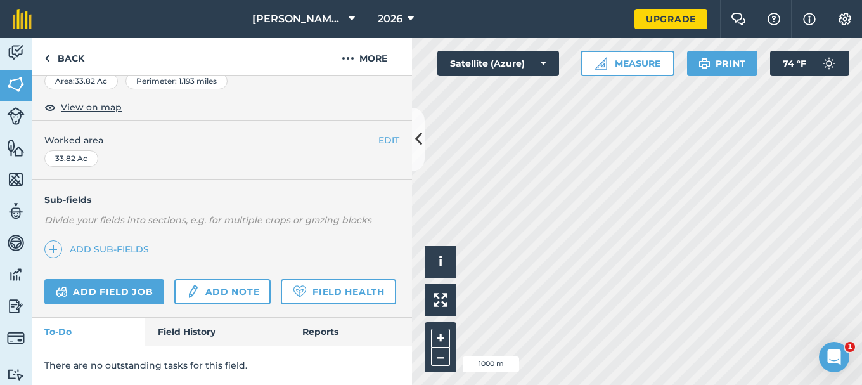
scroll to position [247, 0]
click at [11, 84] on img at bounding box center [16, 84] width 18 height 19
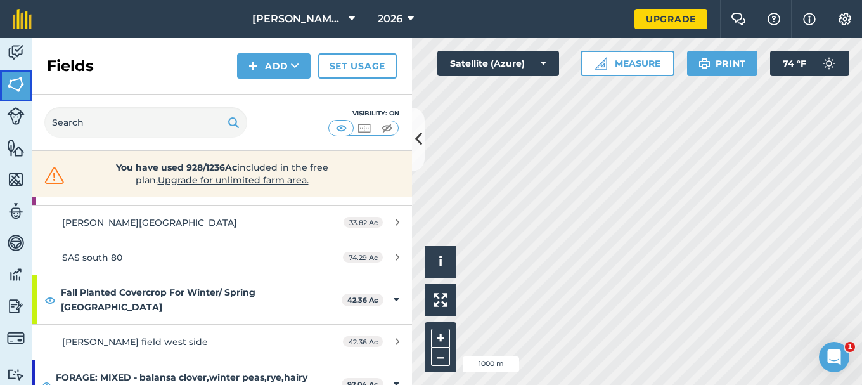
scroll to position [380, 0]
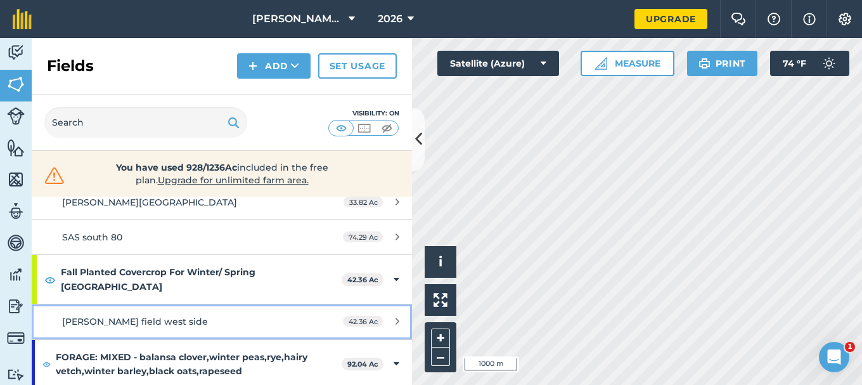
click at [165, 316] on span "Sara Graber field west side" at bounding box center [135, 321] width 146 height 11
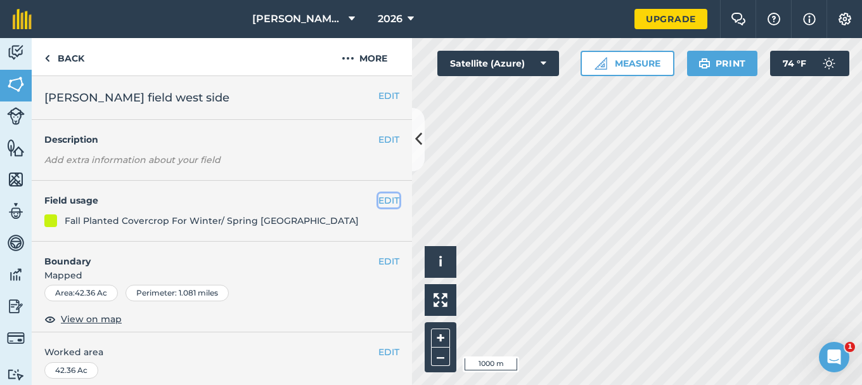
click at [378, 198] on button "EDIT" at bounding box center [388, 200] width 21 height 14
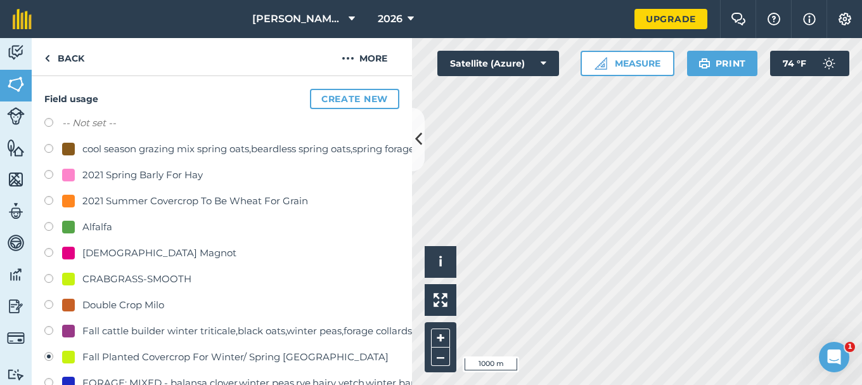
scroll to position [127, 0]
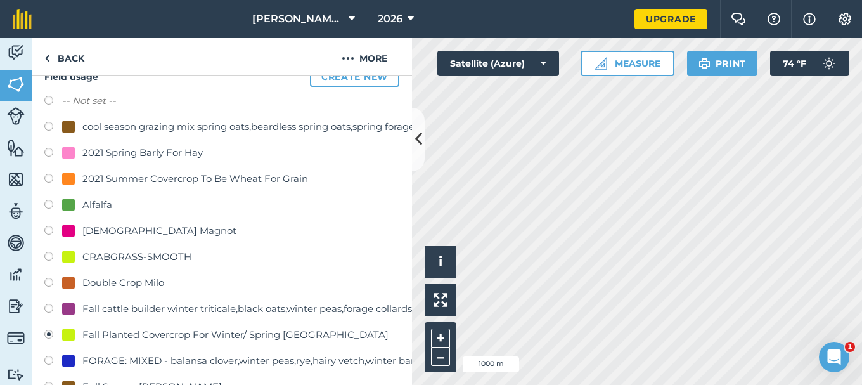
click at [51, 307] on label at bounding box center [53, 310] width 18 height 13
radio input "true"
radio input "false"
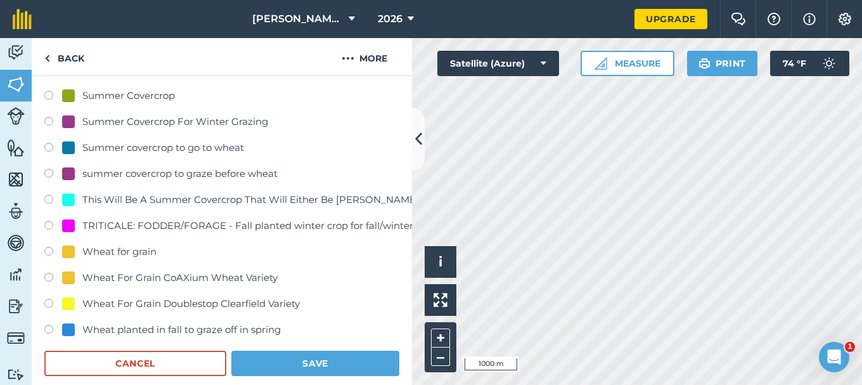
scroll to position [824, 0]
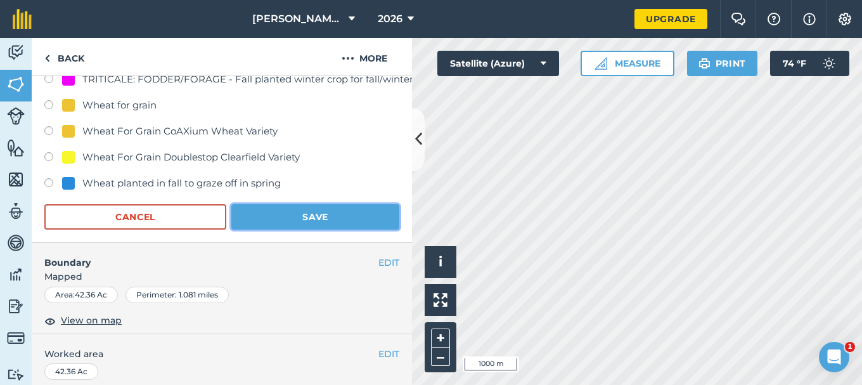
click at [297, 216] on button "Save" at bounding box center [315, 216] width 168 height 25
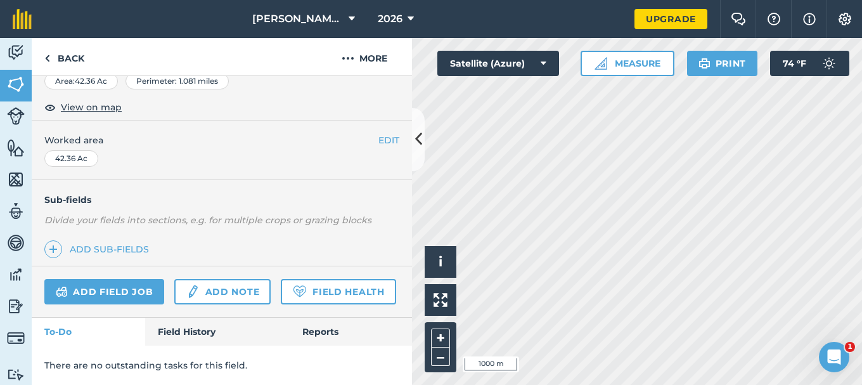
scroll to position [247, 0]
click at [16, 81] on img at bounding box center [16, 84] width 18 height 19
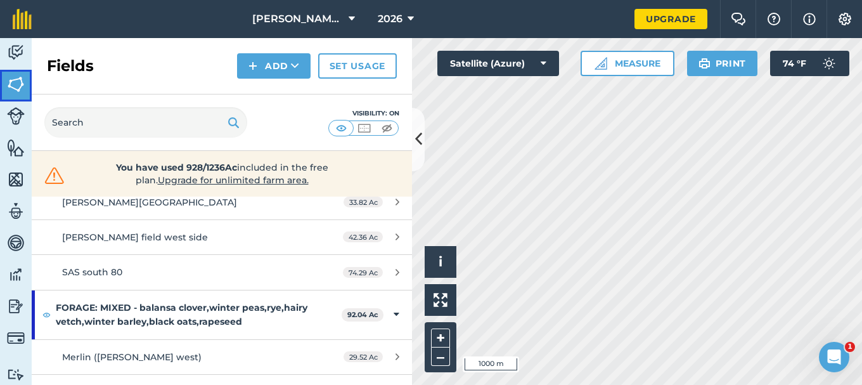
scroll to position [444, 0]
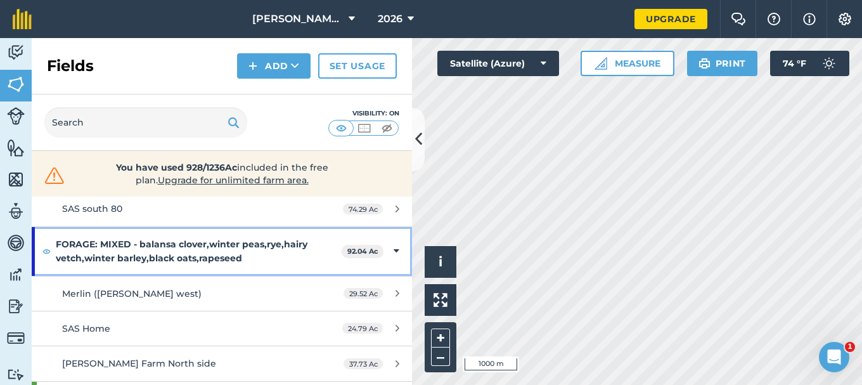
click at [177, 248] on strong "FORAGE: MIXED - balansa clover,winter peas,rye,hairy vetch,winter barley,black …" at bounding box center [199, 251] width 286 height 49
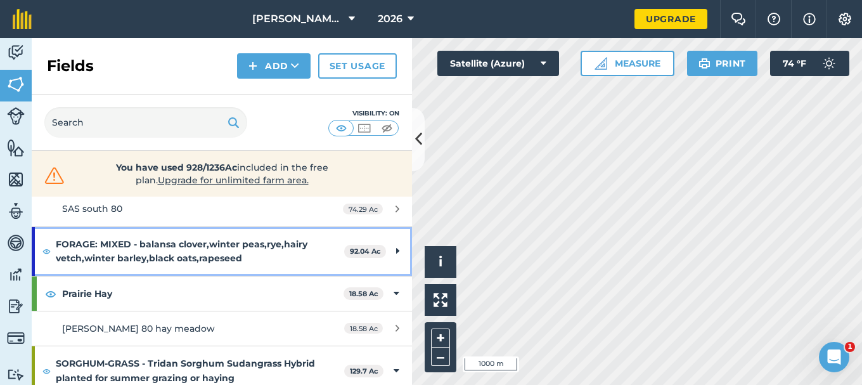
click at [396, 249] on icon at bounding box center [397, 251] width 3 height 14
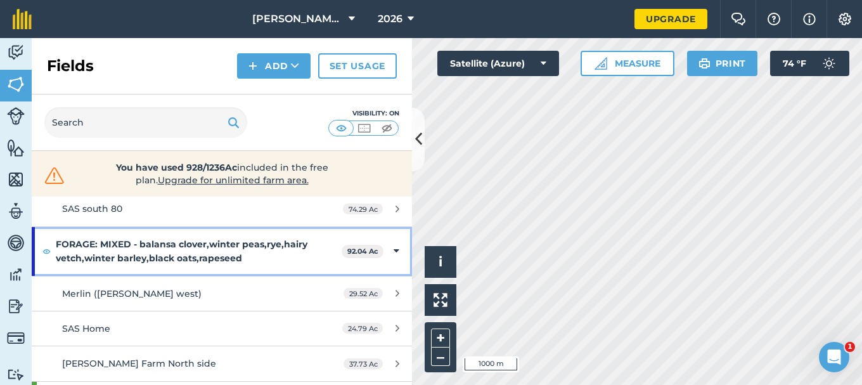
click at [394, 249] on icon at bounding box center [397, 251] width 6 height 14
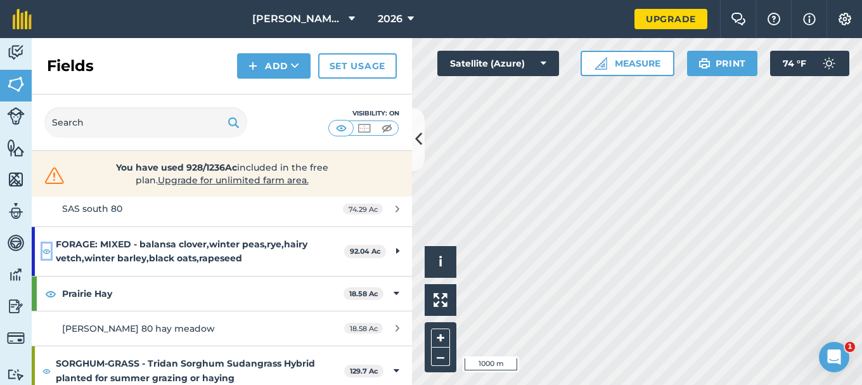
click at [47, 252] on img at bounding box center [46, 250] width 8 height 15
click at [48, 252] on img at bounding box center [46, 250] width 8 height 15
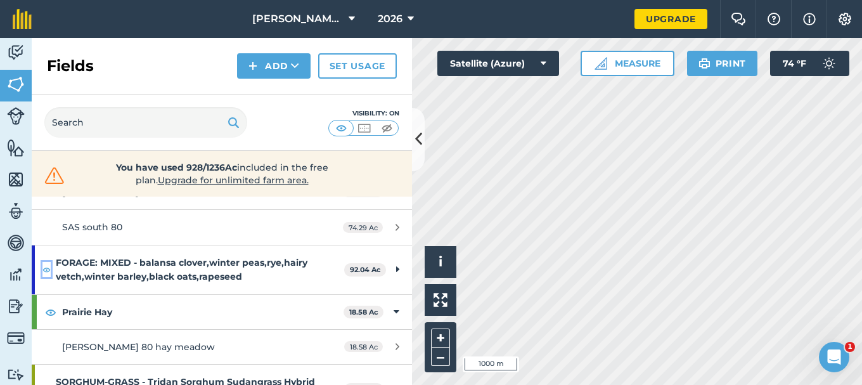
scroll to position [403, 0]
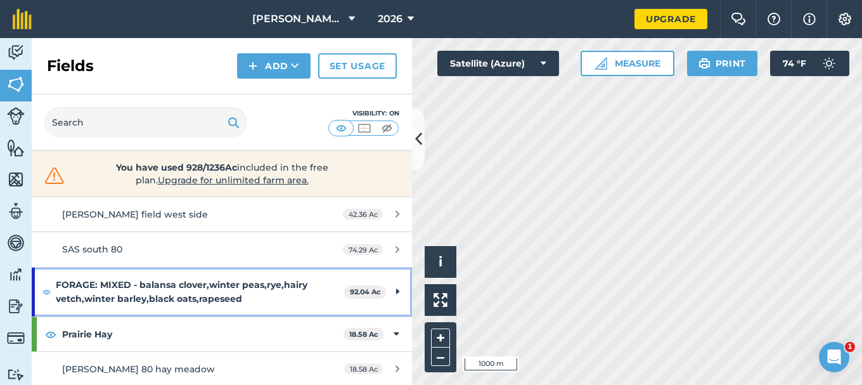
click at [396, 289] on icon at bounding box center [397, 292] width 3 height 14
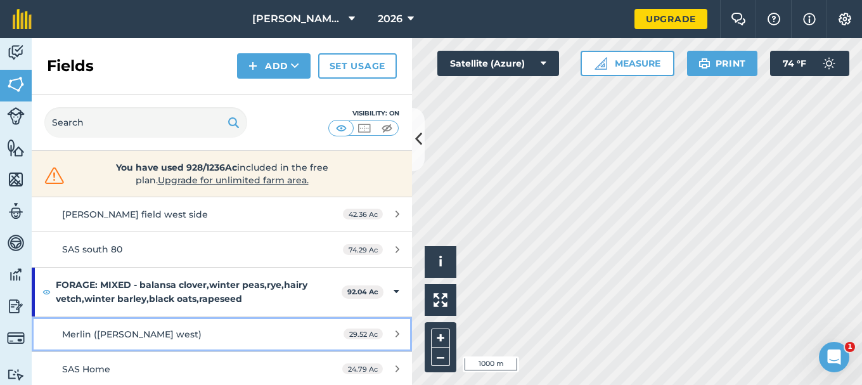
click at [146, 334] on span "Merlin (Schwartz west)" at bounding box center [131, 333] width 139 height 11
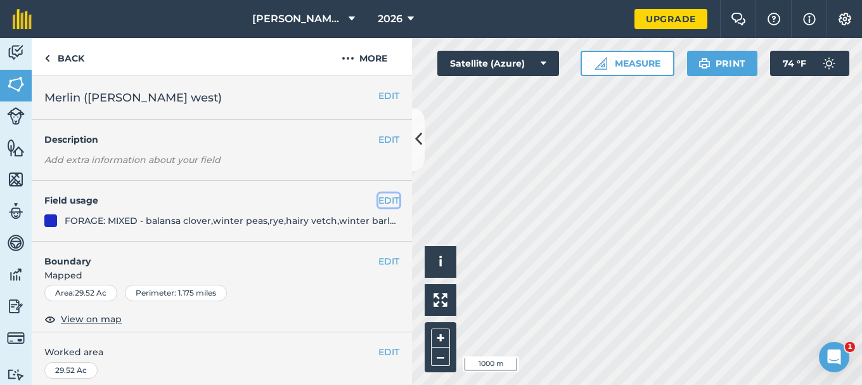
click at [379, 199] on button "EDIT" at bounding box center [388, 200] width 21 height 14
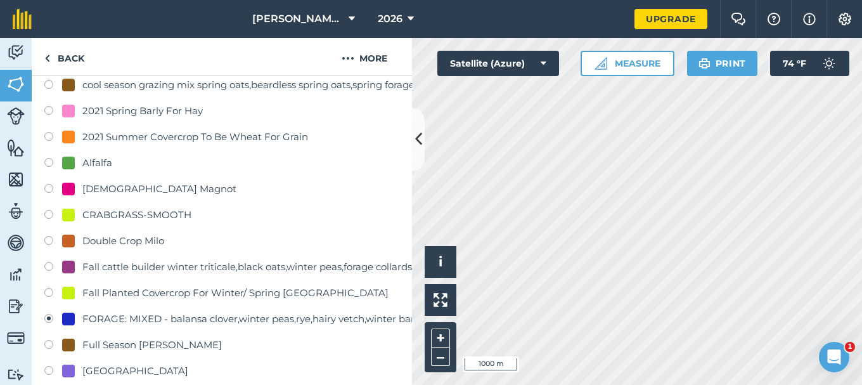
scroll to position [190, 0]
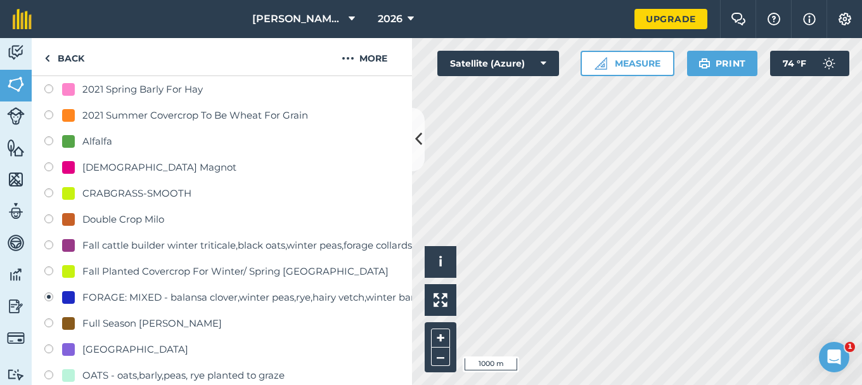
click at [131, 296] on div "FORAGE: MIXED - balansa clover,winter peas,rye,hairy vetch,winter barley,black …" at bounding box center [301, 297] width 439 height 15
click at [102, 297] on div "FORAGE: MIXED - balansa clover,winter peas,rye,hairy vetch,winter barley,black …" at bounding box center [301, 297] width 439 height 15
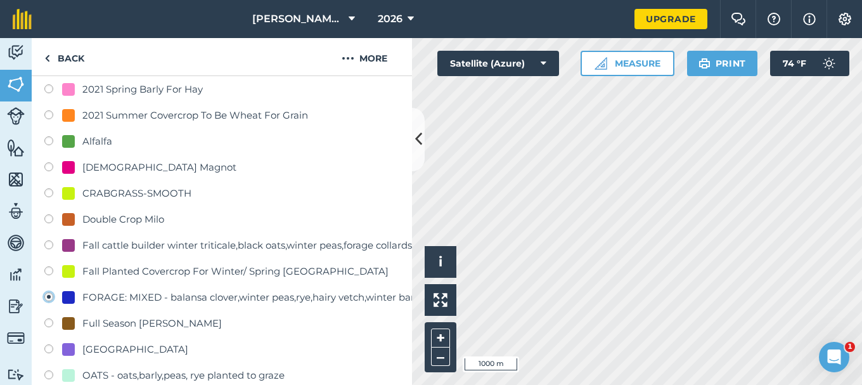
click at [103, 297] on div "FORAGE: MIXED - balansa clover,winter peas,rye,hairy vetch,winter barley,black …" at bounding box center [301, 297] width 439 height 15
click at [150, 295] on div "FORAGE: MIXED - balansa clover,winter peas,rye,hairy vetch,winter barley,black …" at bounding box center [301, 297] width 439 height 15
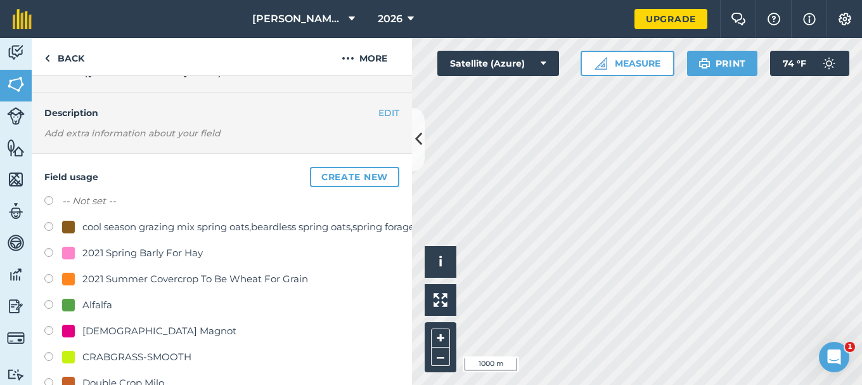
scroll to position [0, 0]
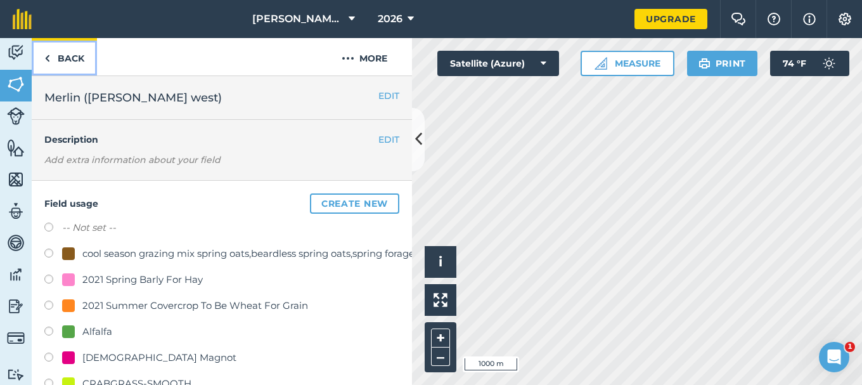
click at [67, 58] on link "Back" at bounding box center [64, 56] width 65 height 37
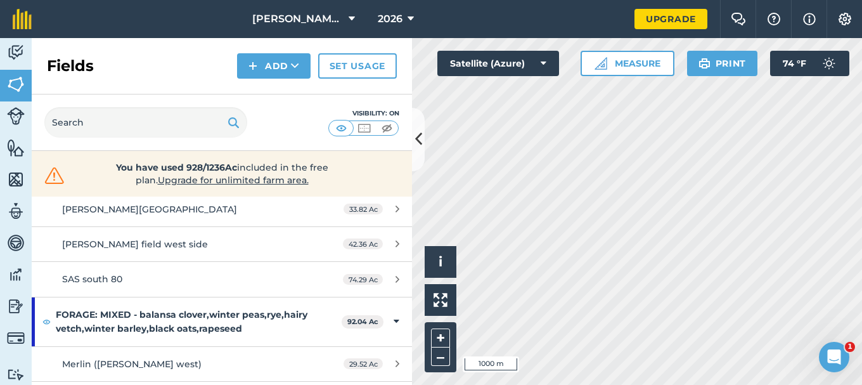
scroll to position [380, 0]
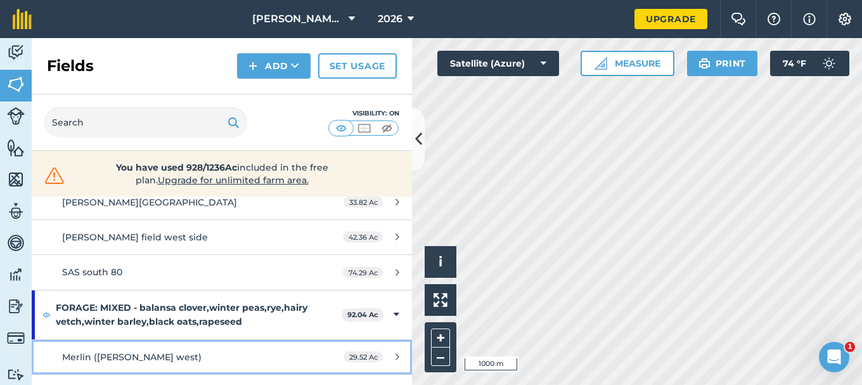
click at [150, 358] on span "Merlin (Schwartz west)" at bounding box center [131, 356] width 139 height 11
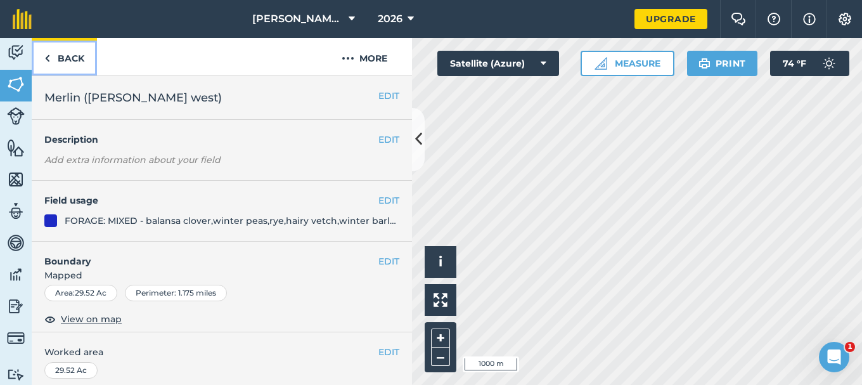
click at [68, 60] on link "Back" at bounding box center [64, 56] width 65 height 37
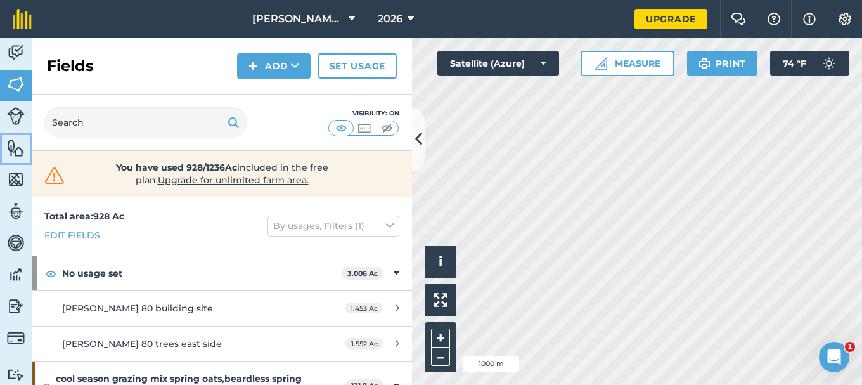
click at [18, 150] on img at bounding box center [16, 147] width 18 height 19
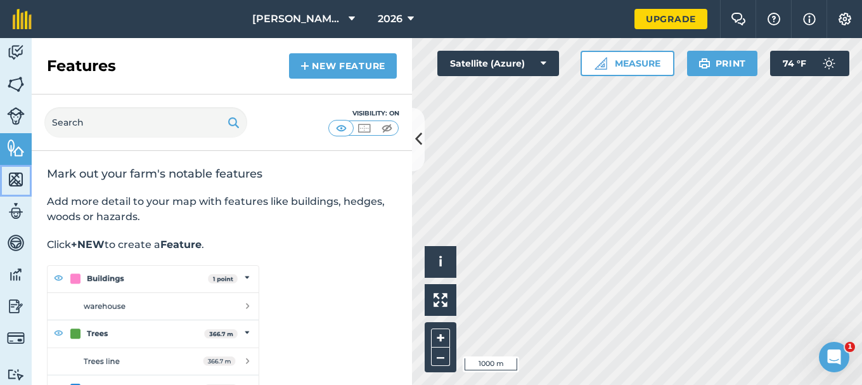
click at [16, 176] on img at bounding box center [16, 179] width 18 height 19
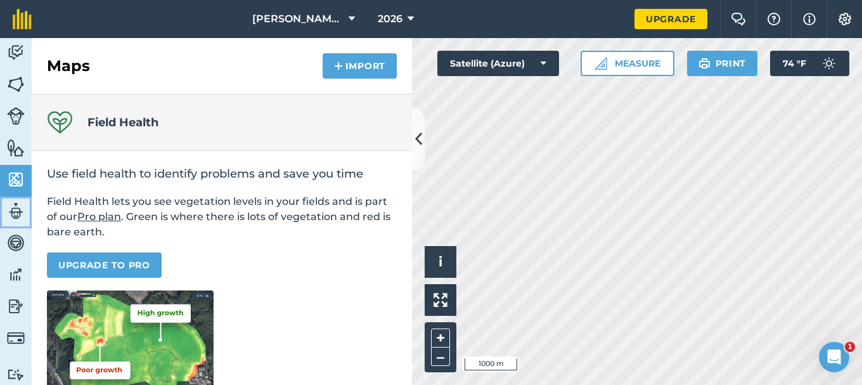
click at [13, 210] on img at bounding box center [16, 211] width 18 height 19
select select "MEMBER"
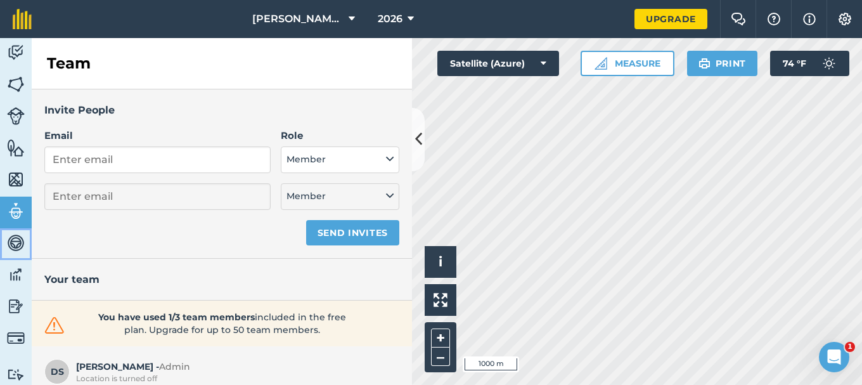
click at [15, 242] on img at bounding box center [16, 242] width 18 height 19
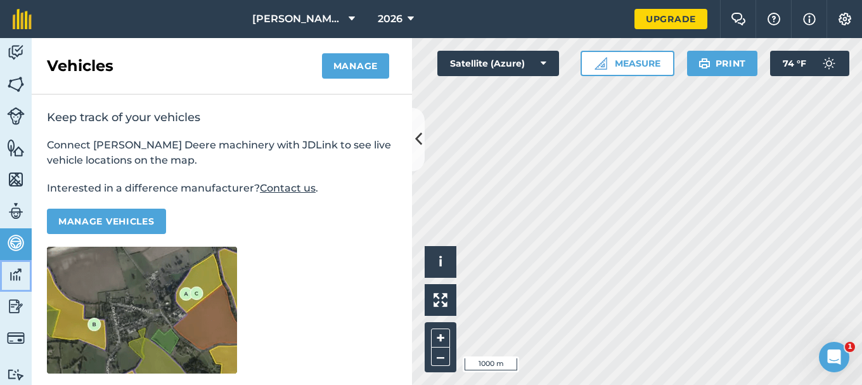
click at [16, 273] on img at bounding box center [16, 274] width 18 height 19
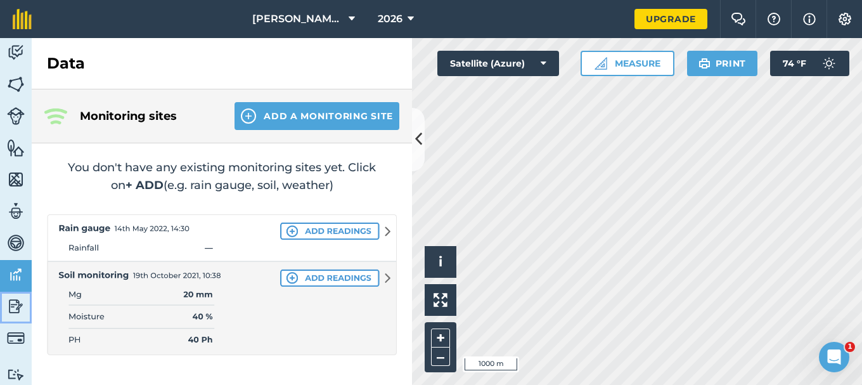
click at [13, 305] on img at bounding box center [16, 306] width 18 height 19
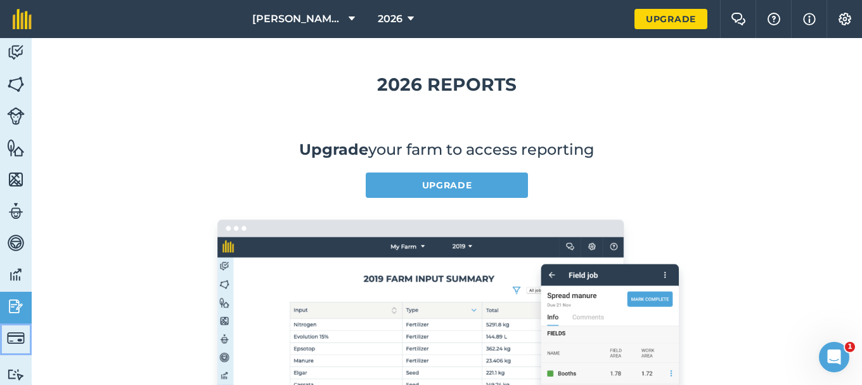
click at [17, 333] on img at bounding box center [16, 338] width 18 height 18
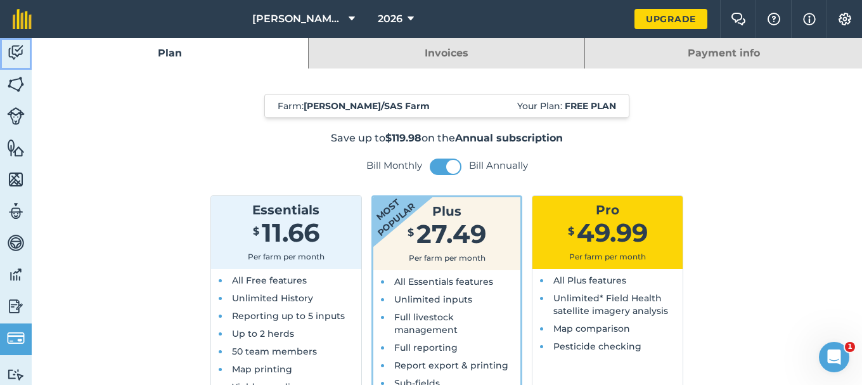
click at [15, 51] on img at bounding box center [16, 52] width 18 height 19
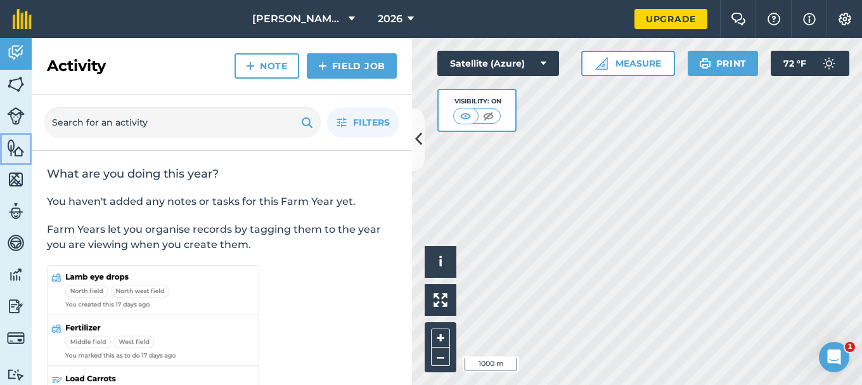
click at [15, 148] on img at bounding box center [16, 147] width 18 height 19
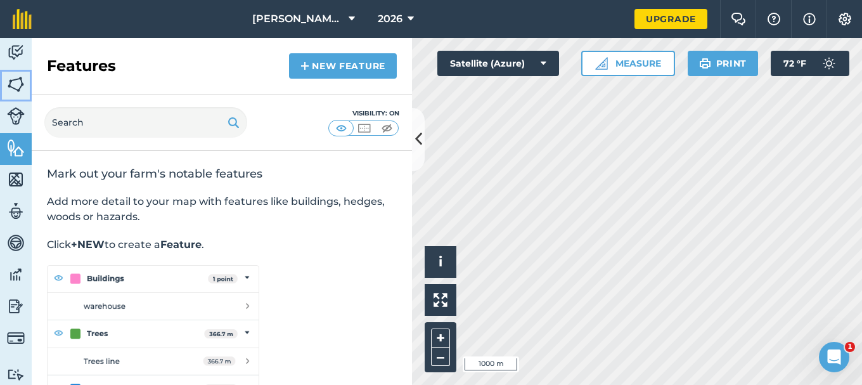
click at [13, 82] on img at bounding box center [16, 84] width 18 height 19
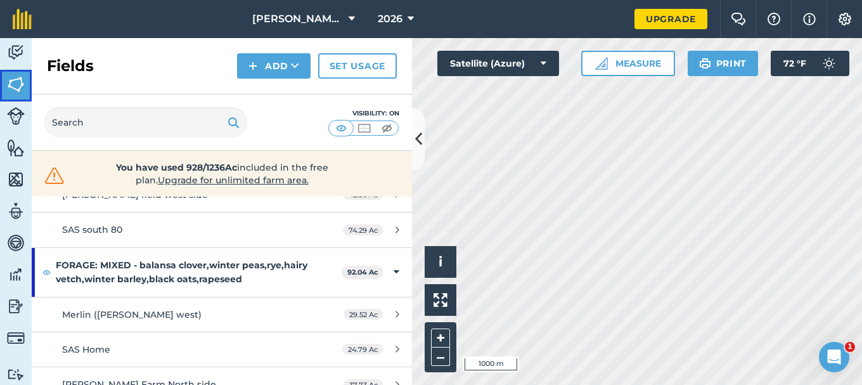
scroll to position [444, 0]
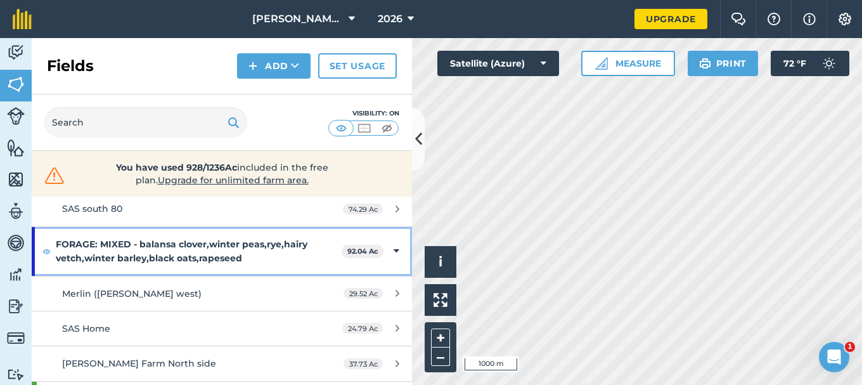
click at [112, 247] on strong "FORAGE: MIXED - balansa clover,winter peas,rye,hairy vetch,winter barley,black …" at bounding box center [199, 251] width 286 height 49
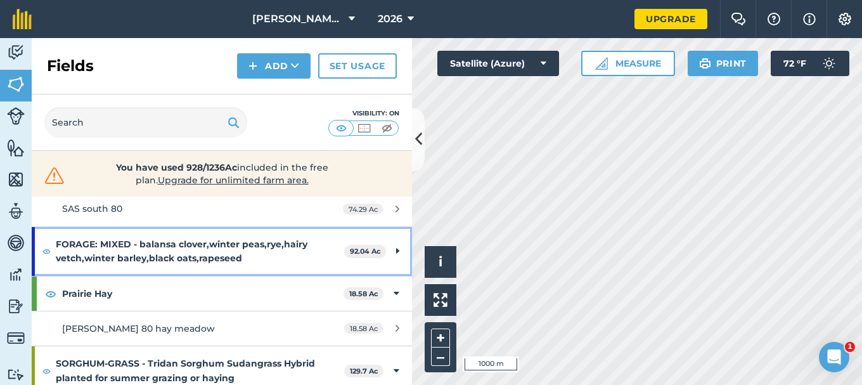
click at [112, 247] on strong "FORAGE: MIXED - balansa clover,winter peas,rye,hairy vetch,winter barley,black …" at bounding box center [200, 251] width 288 height 49
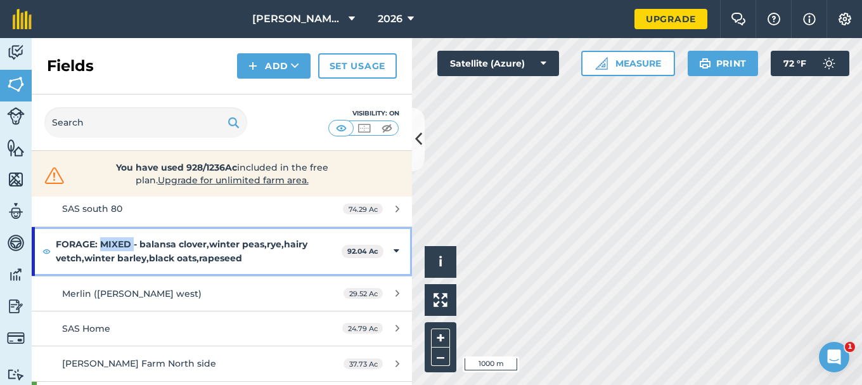
click at [112, 247] on strong "FORAGE: MIXED - balansa clover,winter peas,rye,hairy vetch,winter barley,black …" at bounding box center [199, 251] width 286 height 49
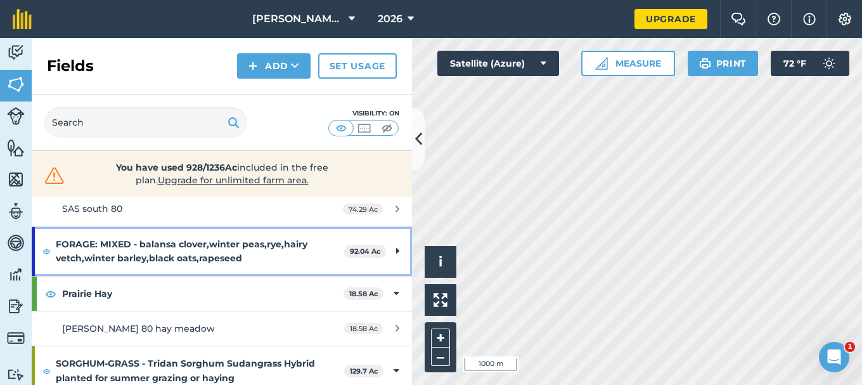
click at [318, 261] on strong "FORAGE: MIXED - balansa clover,winter peas,rye,hairy vetch,winter barley,black …" at bounding box center [200, 251] width 288 height 49
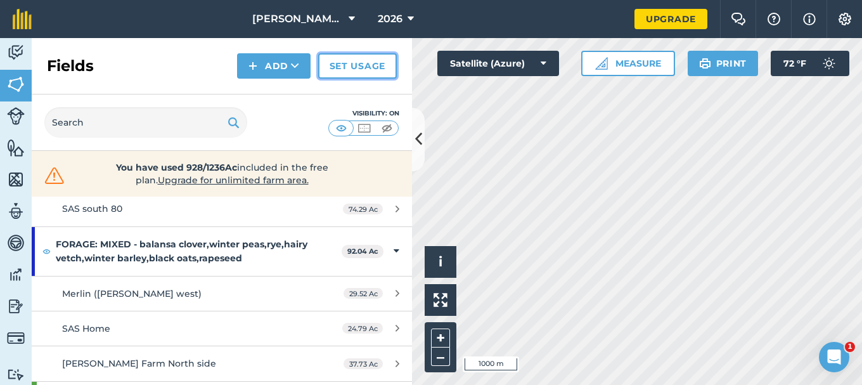
click at [352, 65] on link "Set usage" at bounding box center [357, 65] width 79 height 25
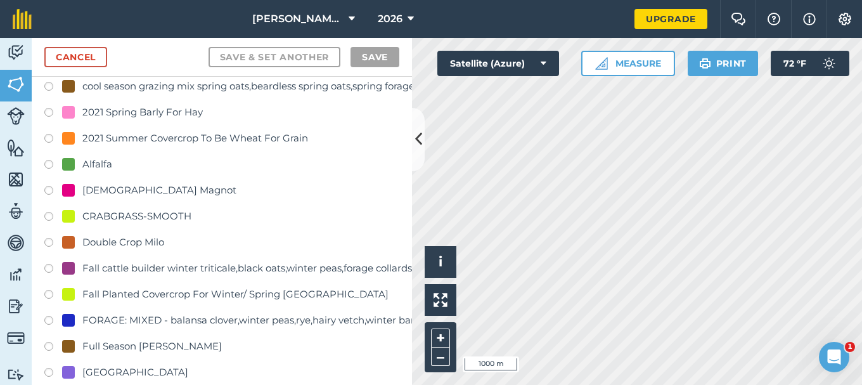
scroll to position [127, 0]
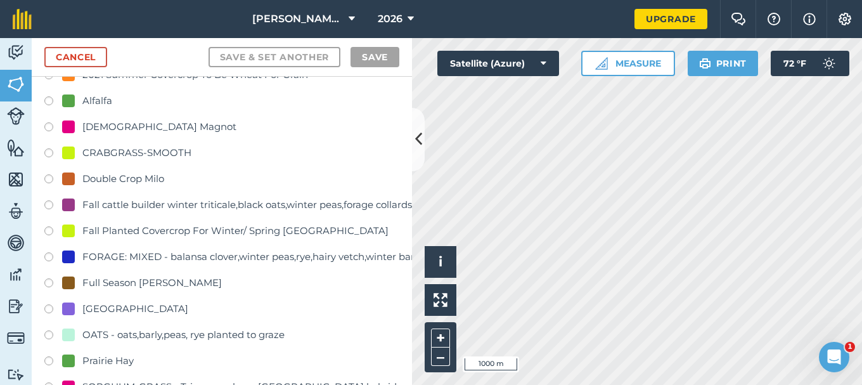
click at [269, 255] on div "FORAGE: MIXED - balansa clover,winter peas,rye,hairy vetch,winter barley,black …" at bounding box center [301, 256] width 439 height 15
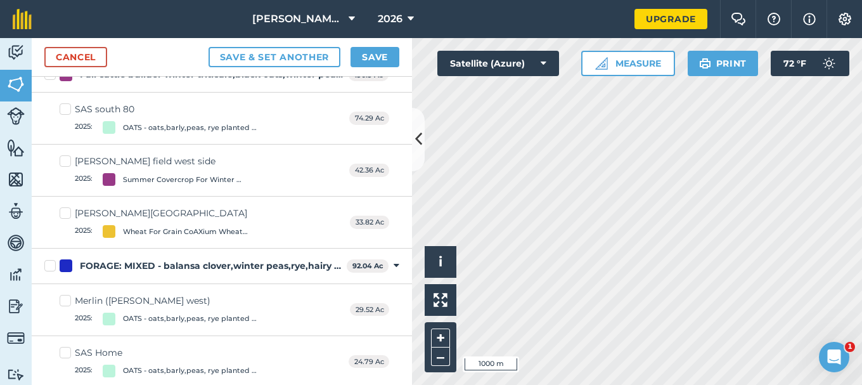
scroll to position [507, 0]
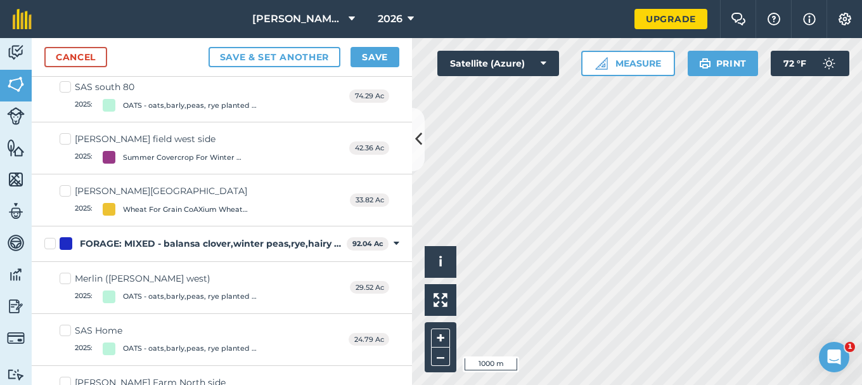
click at [237, 243] on div "FORAGE: MIXED - balansa clover,winter peas,rye,hairy vetch,winter barley,black …" at bounding box center [211, 243] width 262 height 13
click at [53, 243] on input "FORAGE: MIXED - balansa clover,winter peas,rye,hairy vetch,winter barley,black …" at bounding box center [48, 241] width 8 height 8
checkbox input "true"
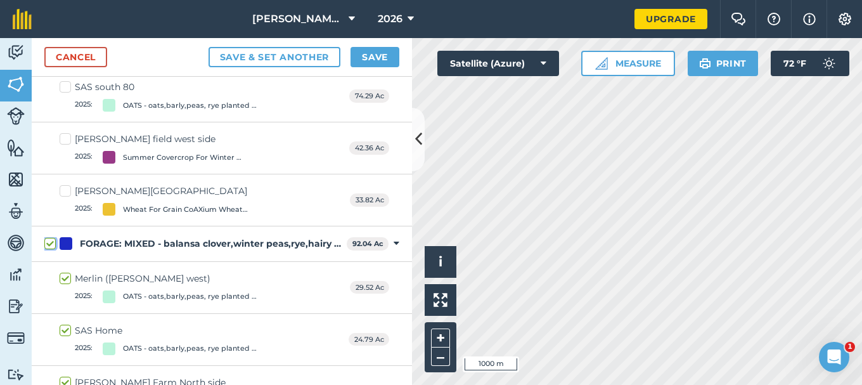
checkbox input "true"
click at [237, 243] on div "FORAGE: MIXED - balansa clover,winter peas,rye,hairy vetch,winter barley,black …" at bounding box center [211, 242] width 262 height 13
click at [53, 243] on input "FORAGE: MIXED - balansa clover,winter peas,rye,hairy vetch,winter barley,black …" at bounding box center [48, 240] width 8 height 8
checkbox input "false"
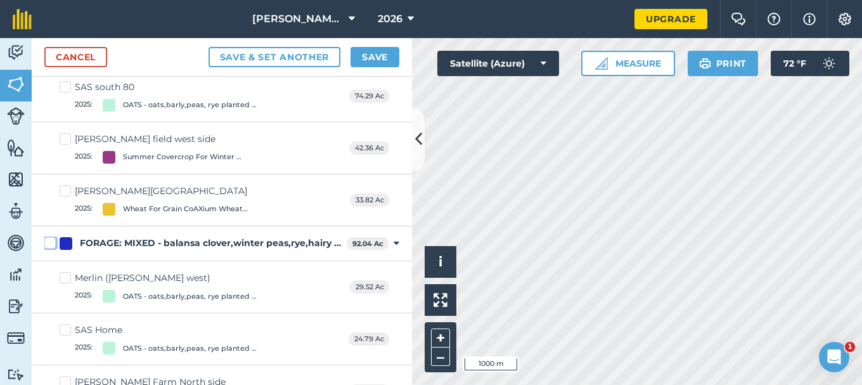
checkbox input "false"
click at [74, 52] on link "Cancel" at bounding box center [75, 57] width 63 height 20
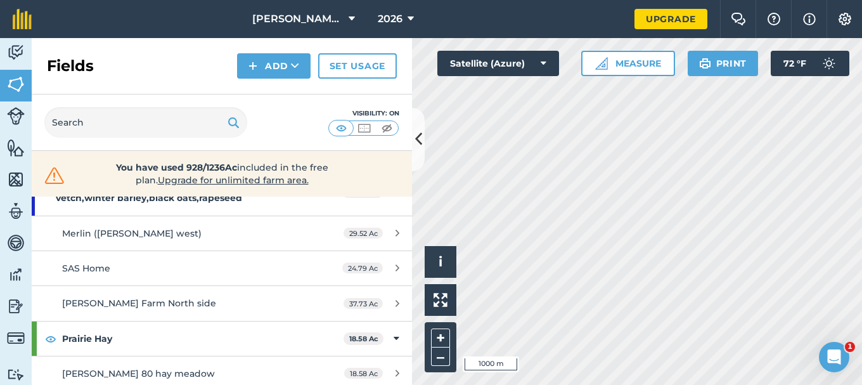
scroll to position [507, 0]
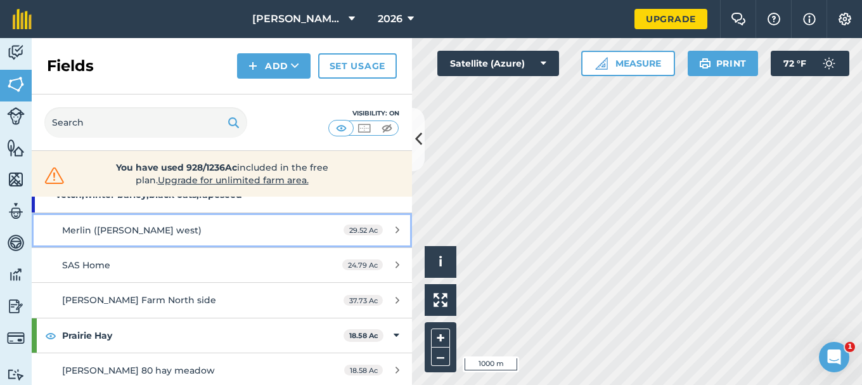
click at [101, 231] on span "Merlin (Schwartz west)" at bounding box center [131, 229] width 139 height 11
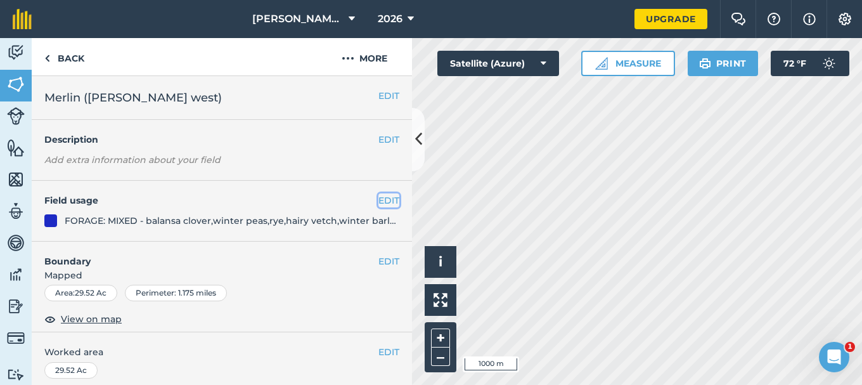
click at [379, 199] on button "EDIT" at bounding box center [388, 200] width 21 height 14
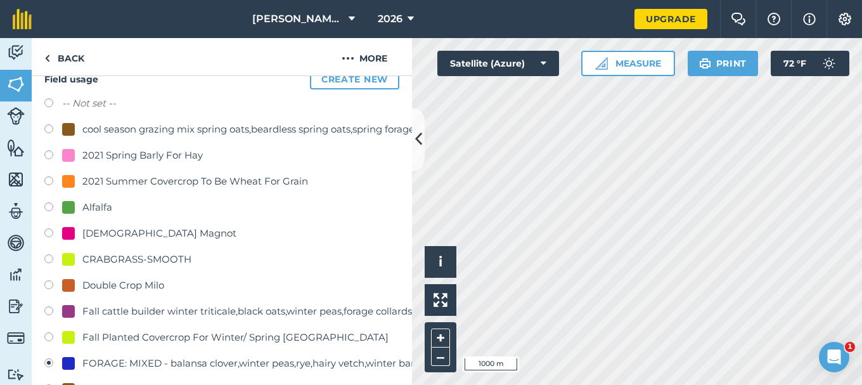
scroll to position [63, 0]
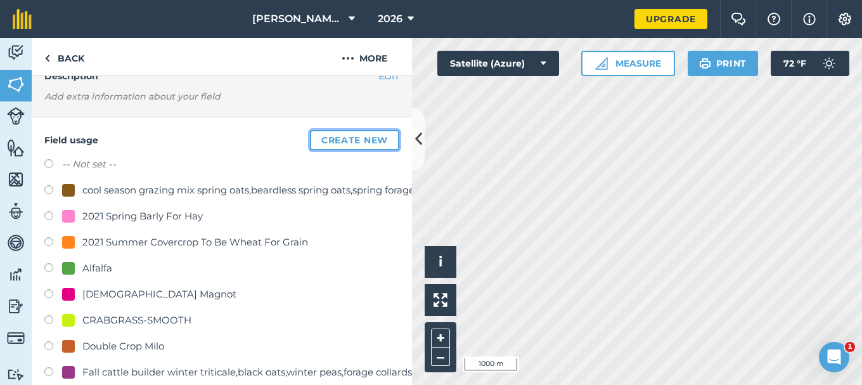
click at [328, 140] on button "Create new" at bounding box center [354, 140] width 89 height 20
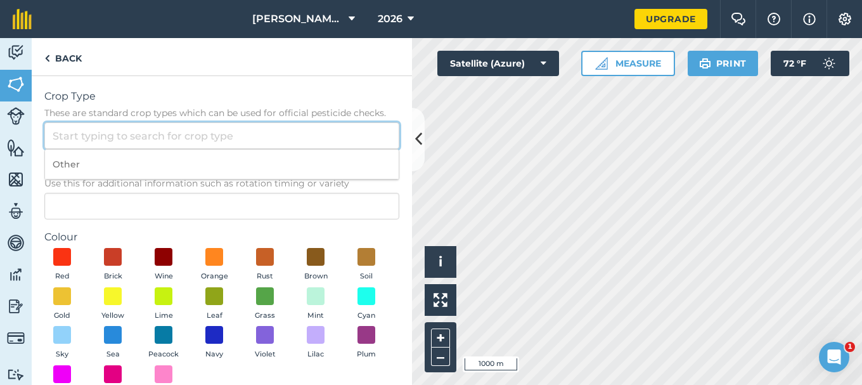
click at [76, 137] on input "Crop Type These are standard crop types which can be used for official pesticid…" at bounding box center [221, 135] width 355 height 27
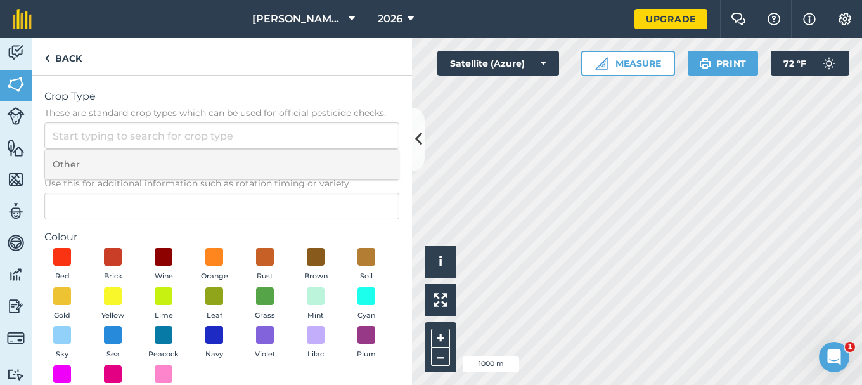
click at [62, 162] on li "Other" at bounding box center [222, 165] width 354 height 30
type input "Other"
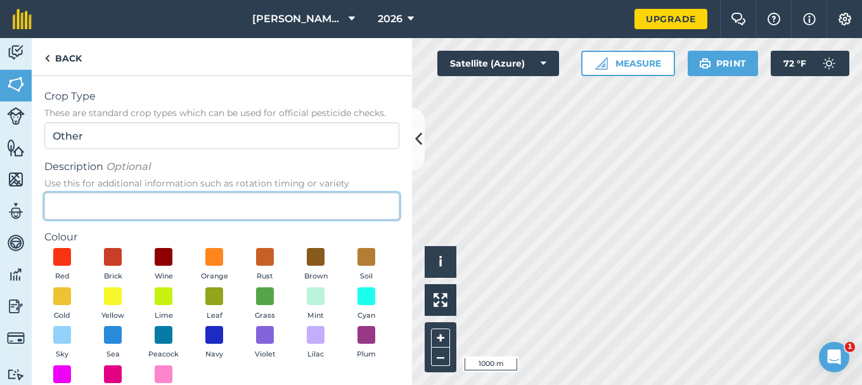
click at [57, 207] on input "Description Optional Use this for additional information such as rotation timin…" at bounding box center [221, 206] width 355 height 27
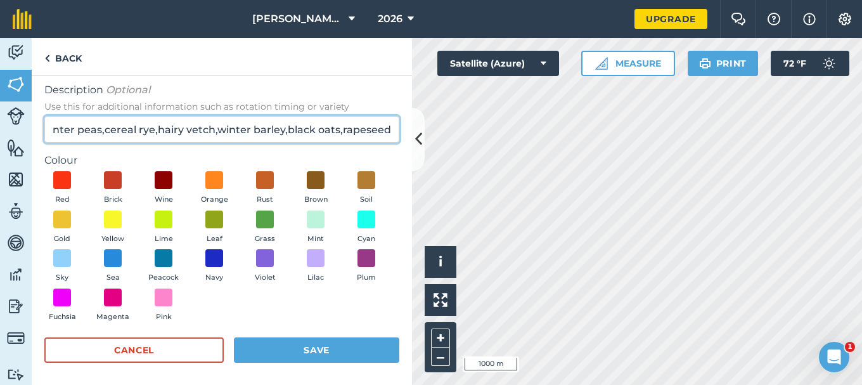
scroll to position [81, 0]
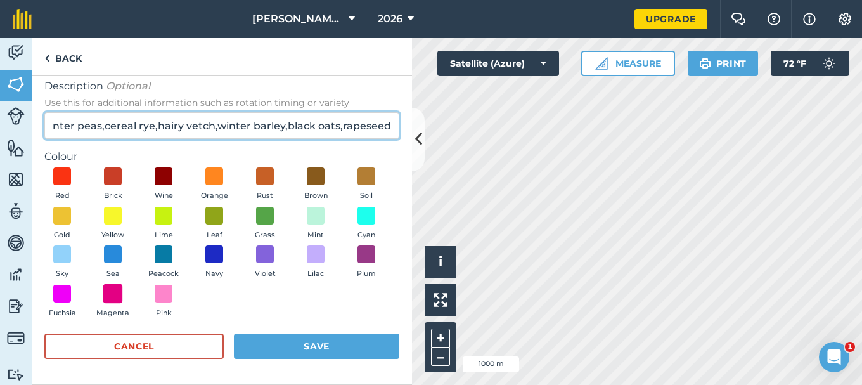
type input "over wintering mix balansa clover,winter peas,cereal rye,hairy vetch,winter bar…"
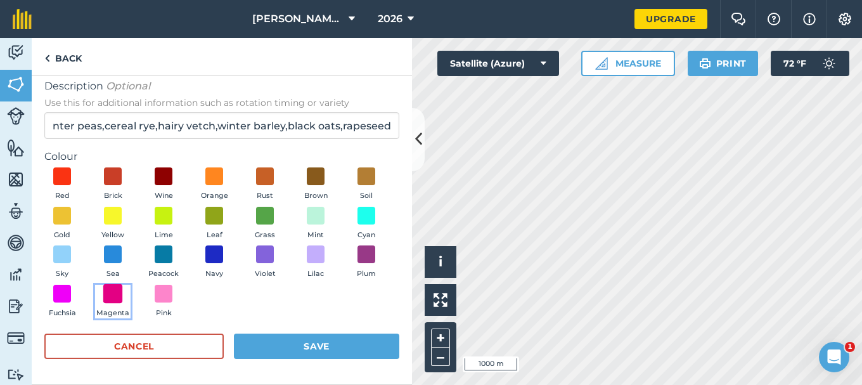
click at [123, 293] on span at bounding box center [113, 293] width 20 height 20
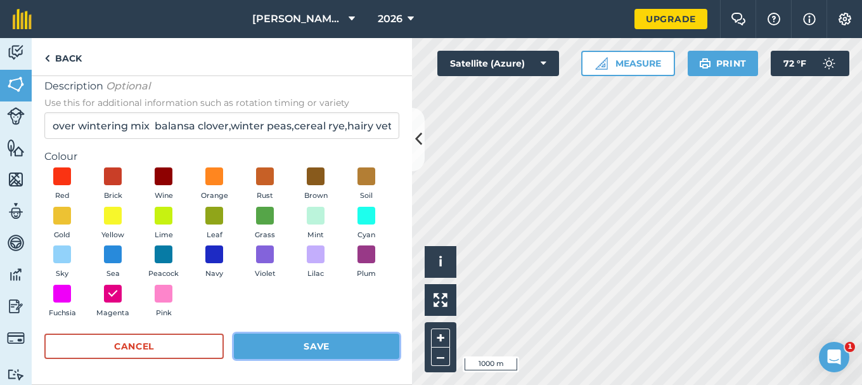
click at [292, 345] on button "Save" at bounding box center [316, 345] width 165 height 25
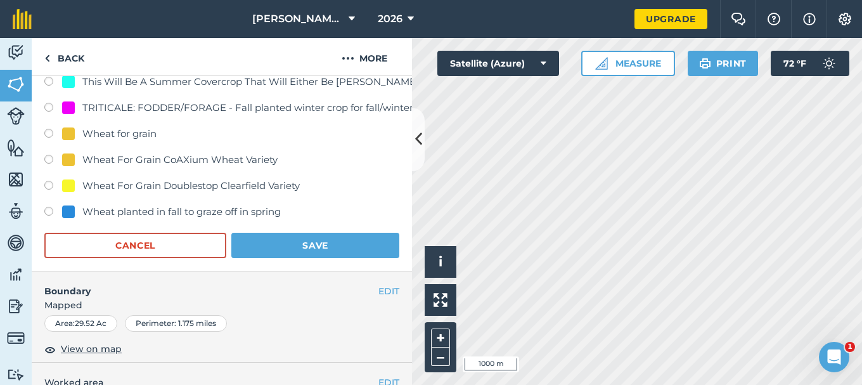
scroll to position [824, 0]
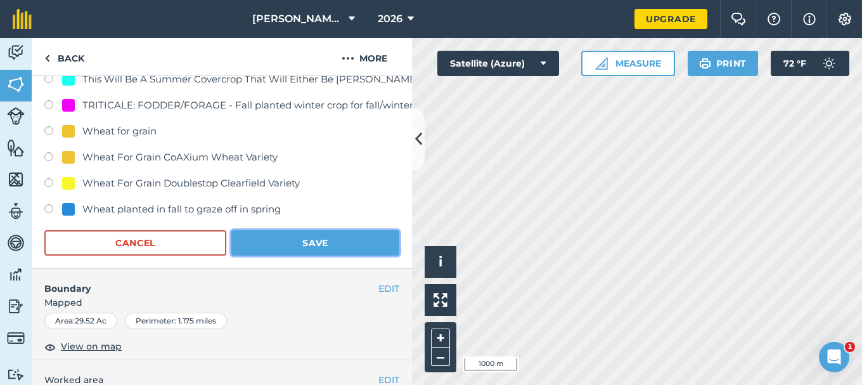
click at [309, 244] on button "Save" at bounding box center [315, 242] width 168 height 25
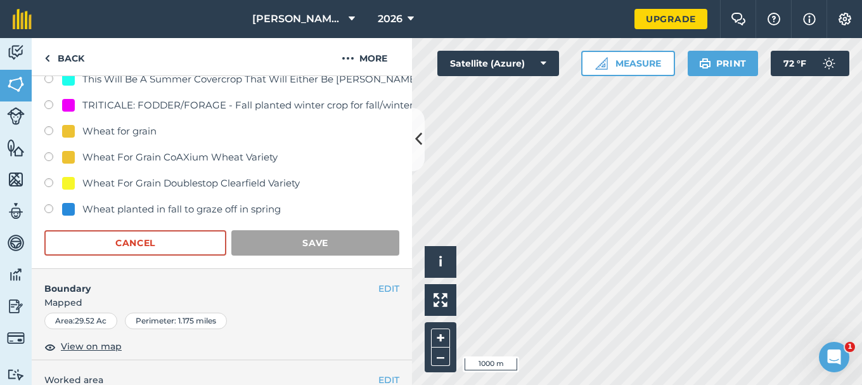
scroll to position [247, 0]
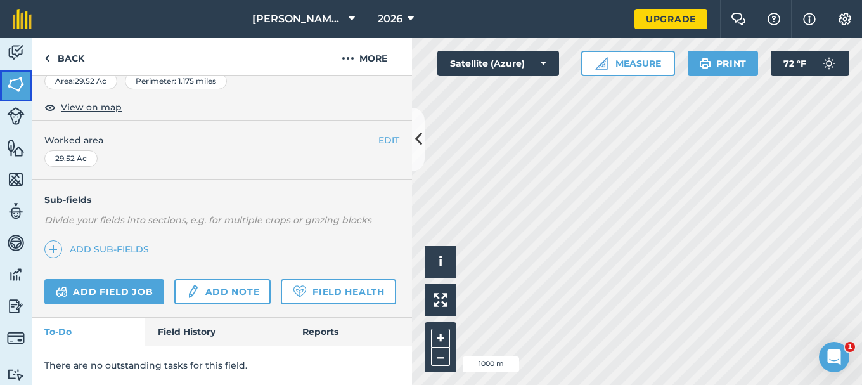
click at [14, 81] on img at bounding box center [16, 84] width 18 height 19
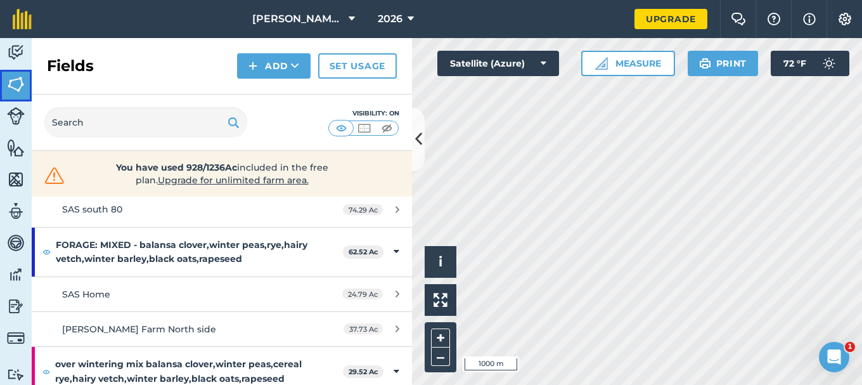
scroll to position [444, 0]
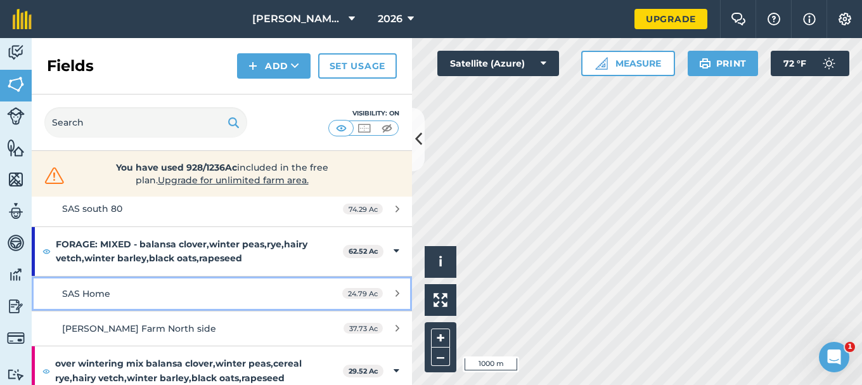
click at [226, 295] on div "SAS Home" at bounding box center [181, 294] width 238 height 14
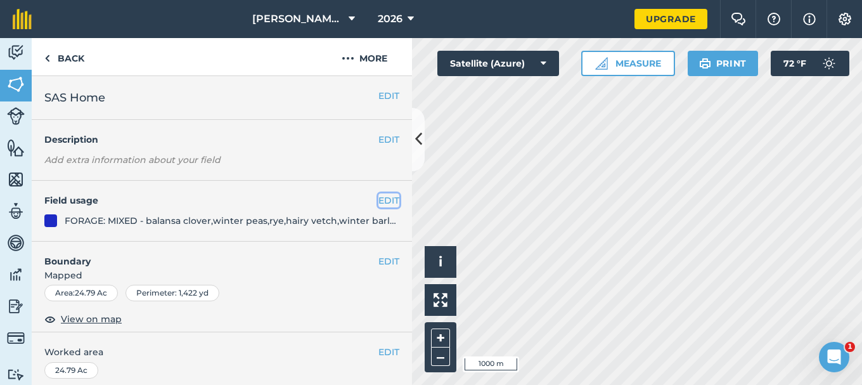
click at [380, 202] on button "EDIT" at bounding box center [388, 200] width 21 height 14
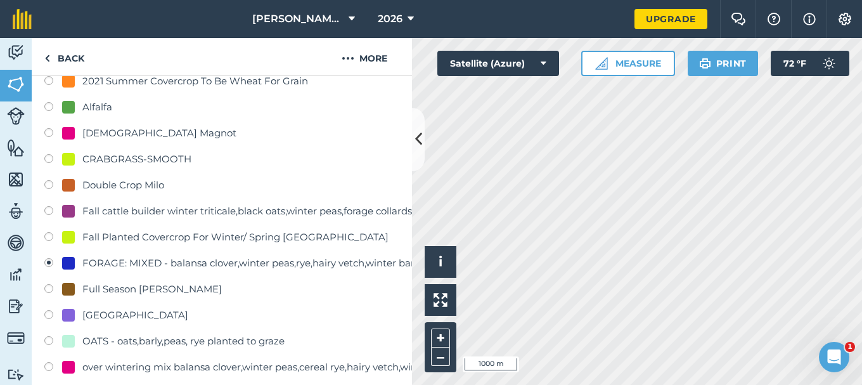
scroll to position [254, 0]
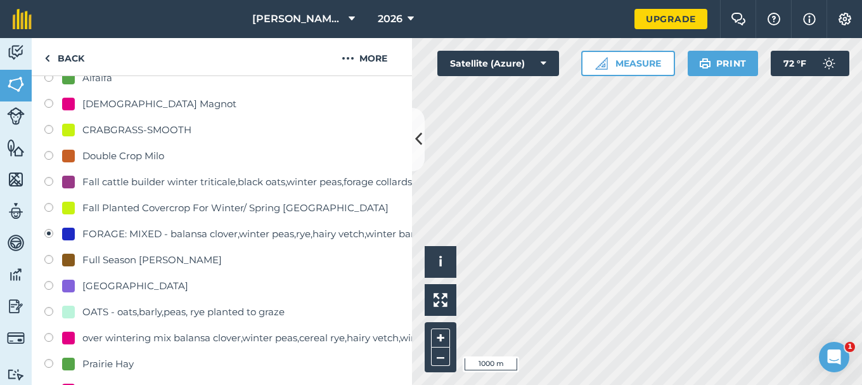
click at [49, 333] on label at bounding box center [53, 339] width 18 height 13
radio input "true"
radio input "false"
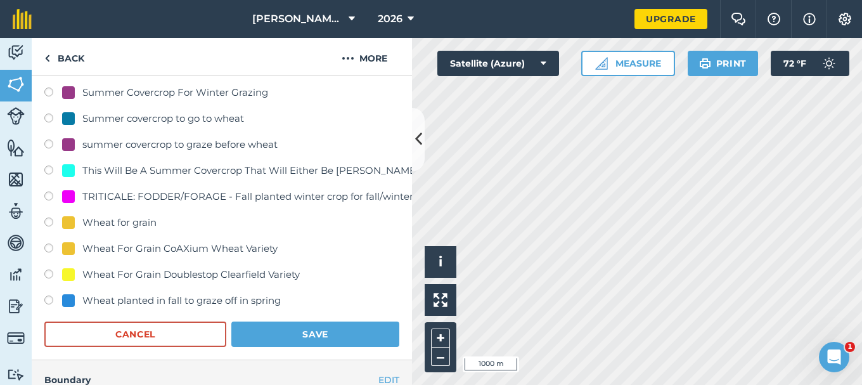
scroll to position [761, 0]
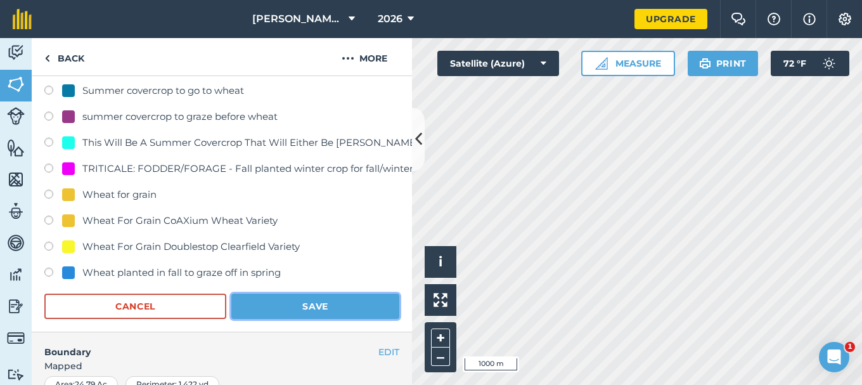
click at [309, 307] on button "Save" at bounding box center [315, 306] width 168 height 25
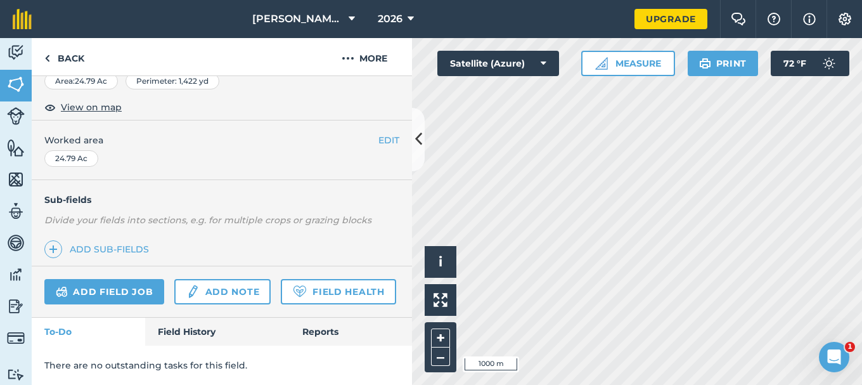
scroll to position [247, 0]
click at [16, 87] on img at bounding box center [16, 84] width 18 height 19
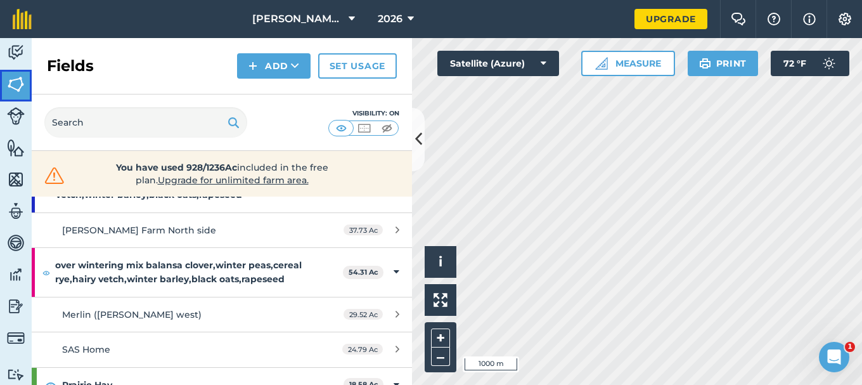
scroll to position [444, 0]
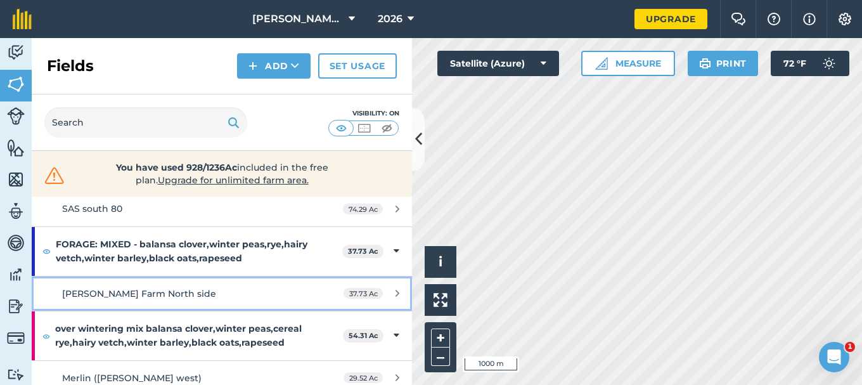
click at [254, 294] on div "Seyb Farm North side" at bounding box center [181, 294] width 238 height 14
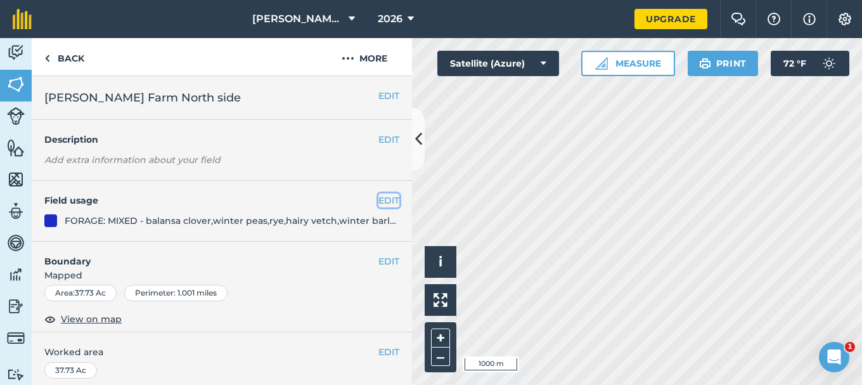
click at [378, 198] on button "EDIT" at bounding box center [388, 200] width 21 height 14
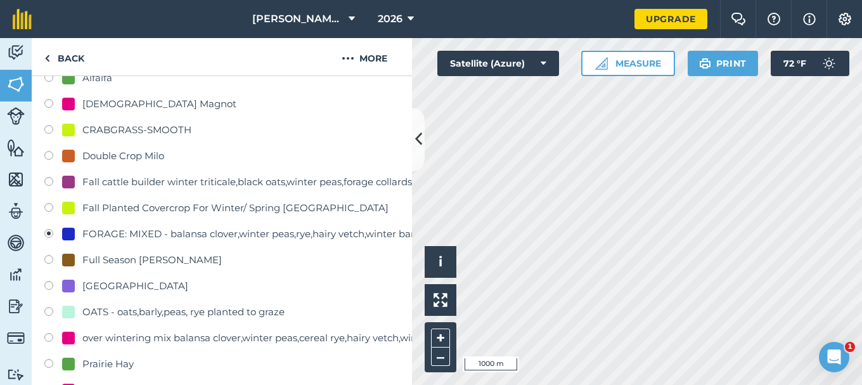
scroll to position [317, 0]
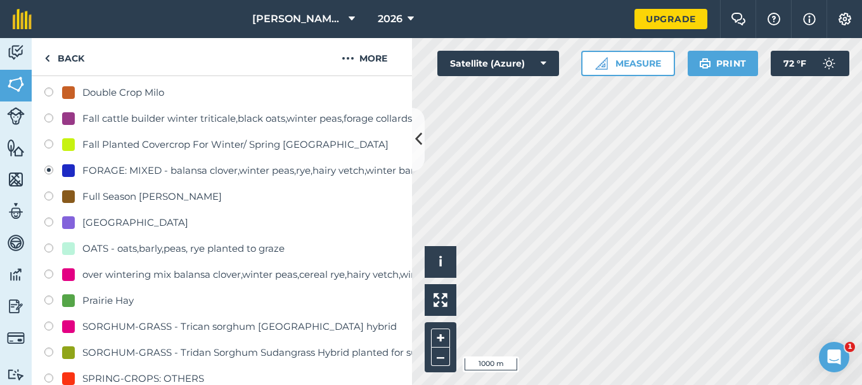
click at [48, 274] on label at bounding box center [53, 275] width 18 height 13
radio input "true"
radio input "false"
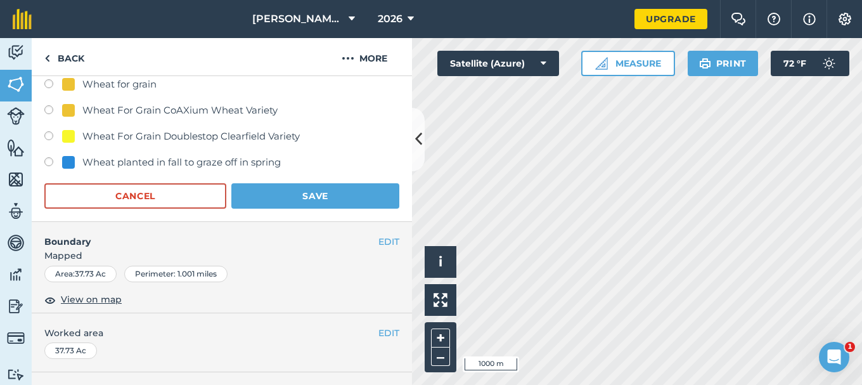
scroll to position [888, 0]
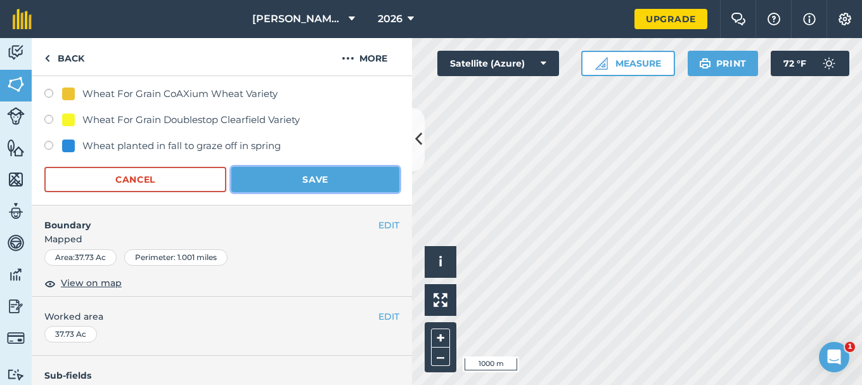
click at [308, 179] on button "Save" at bounding box center [315, 179] width 168 height 25
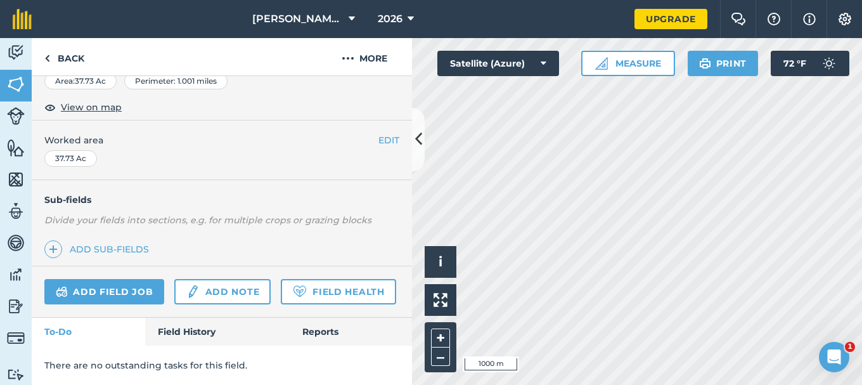
scroll to position [247, 0]
click at [15, 85] on img at bounding box center [16, 84] width 18 height 19
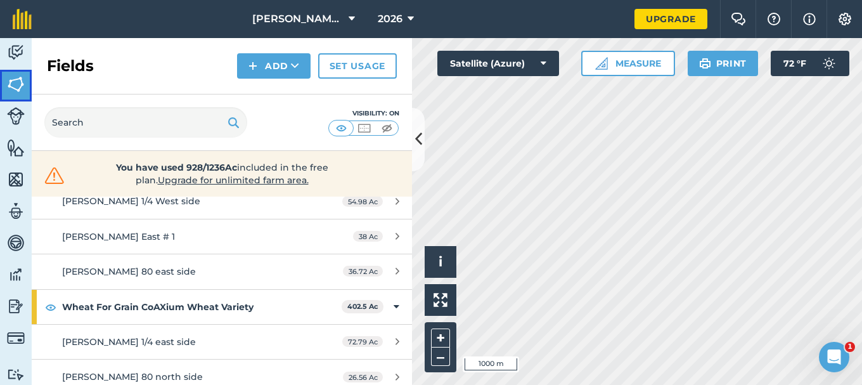
scroll to position [824, 0]
